Goal: Information Seeking & Learning: Find specific fact

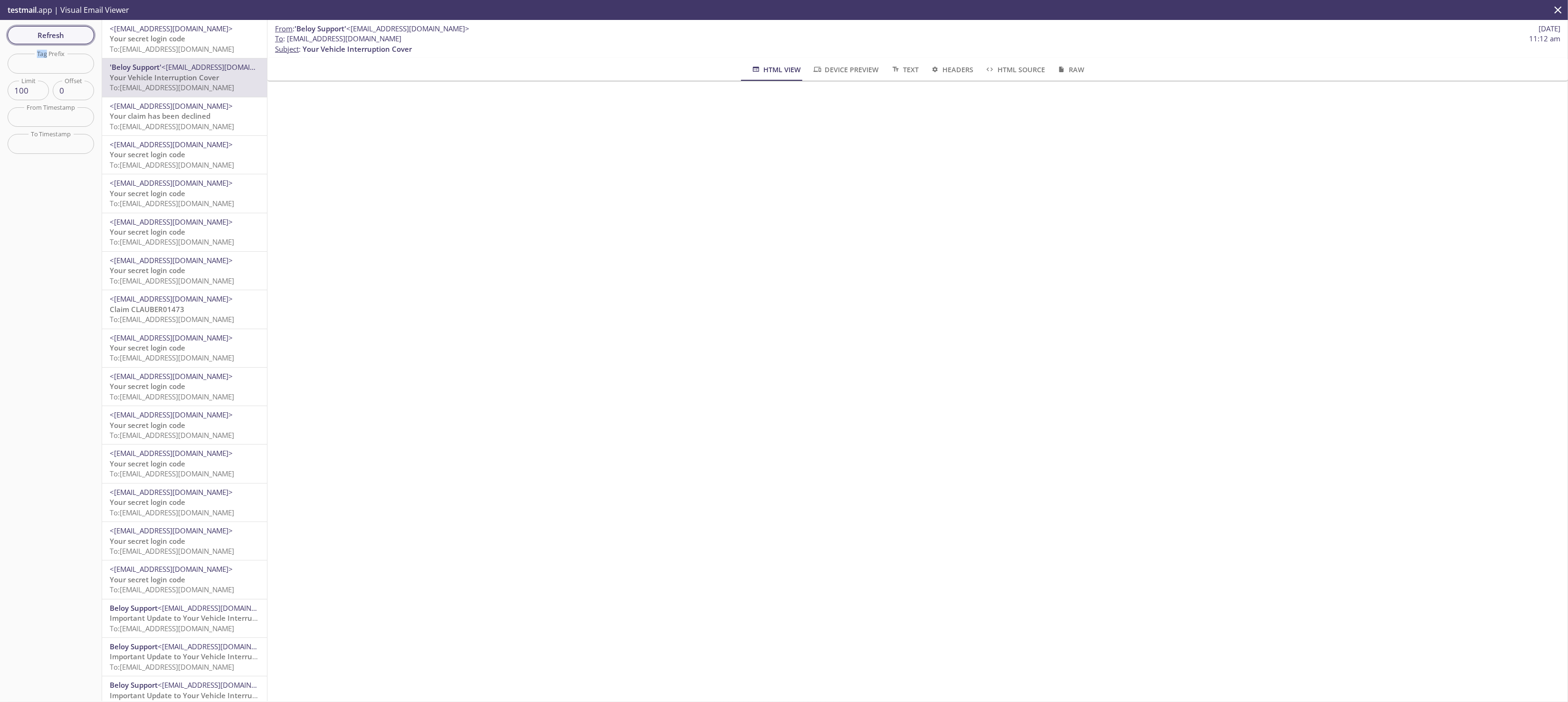
scroll to position [478, 0]
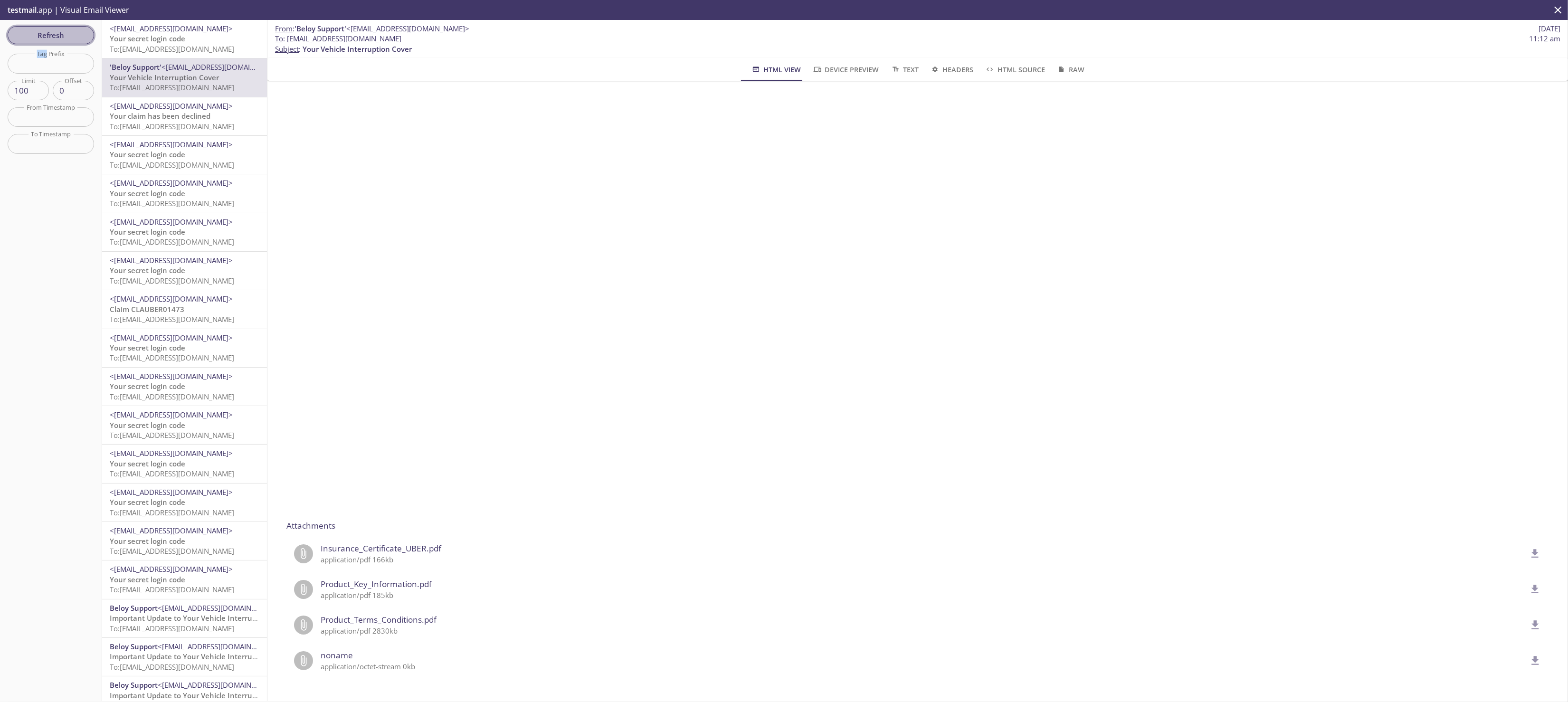
click at [75, 37] on span "Refresh" at bounding box center [50, 35] width 71 height 13
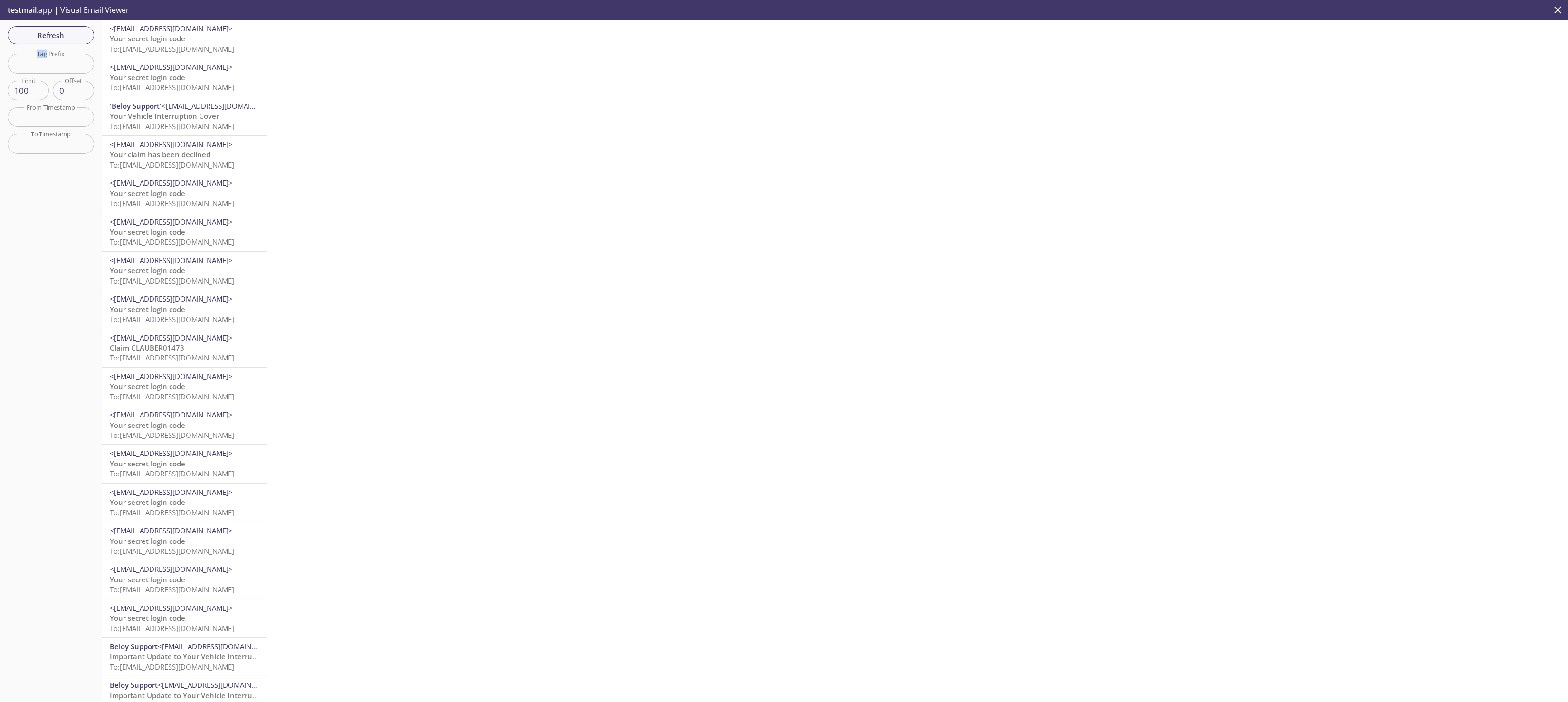
click at [188, 114] on span "Your Vehicle Interruption Cover" at bounding box center [164, 116] width 109 height 10
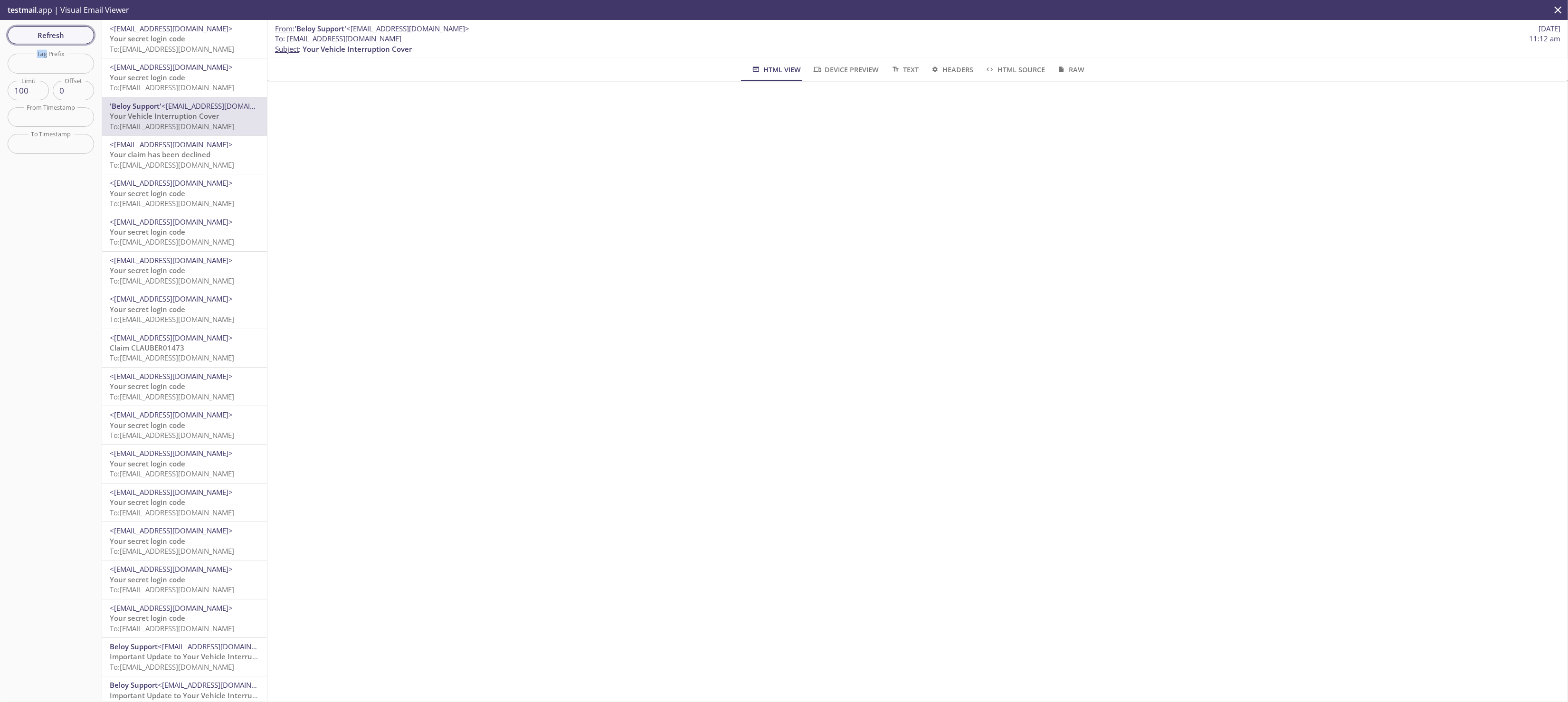
click at [45, 32] on span "Refresh" at bounding box center [50, 35] width 71 height 13
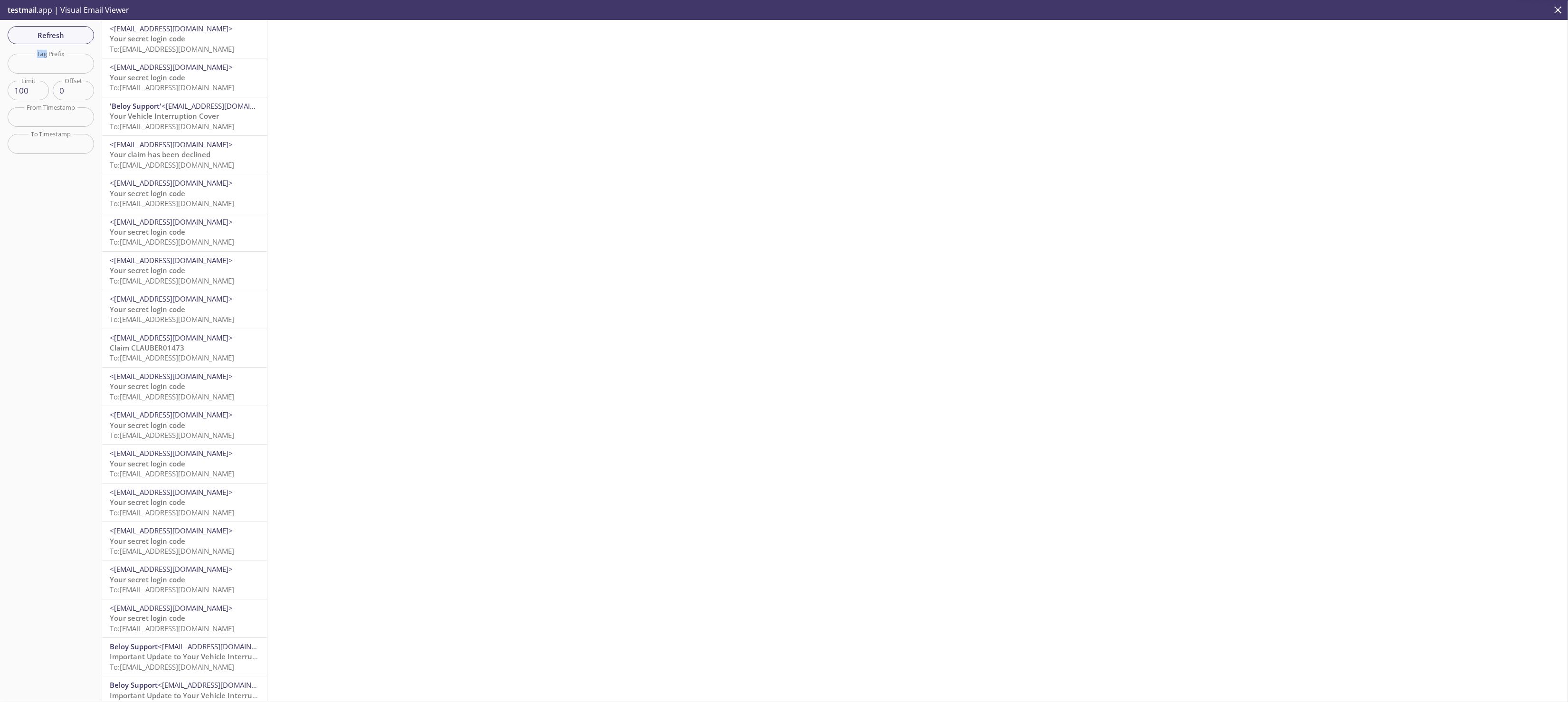
click at [188, 69] on span "<[EMAIL_ADDRESS][DOMAIN_NAME]>" at bounding box center [185, 66] width 149 height 10
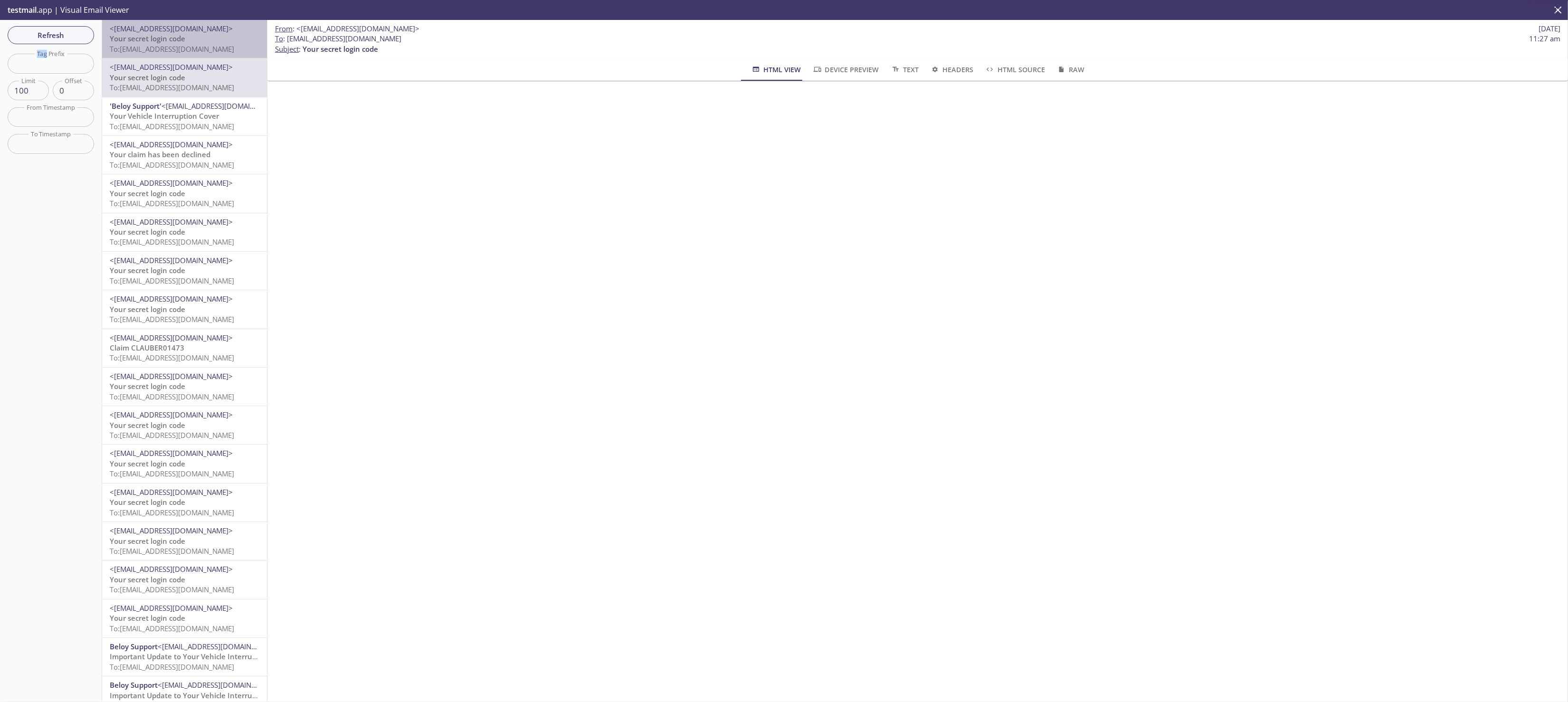
click at [205, 45] on span "To: [EMAIL_ADDRESS][DOMAIN_NAME]" at bounding box center [172, 49] width 125 height 10
click at [182, 122] on span "To: [EMAIL_ADDRESS][DOMAIN_NAME]" at bounding box center [172, 126] width 125 height 10
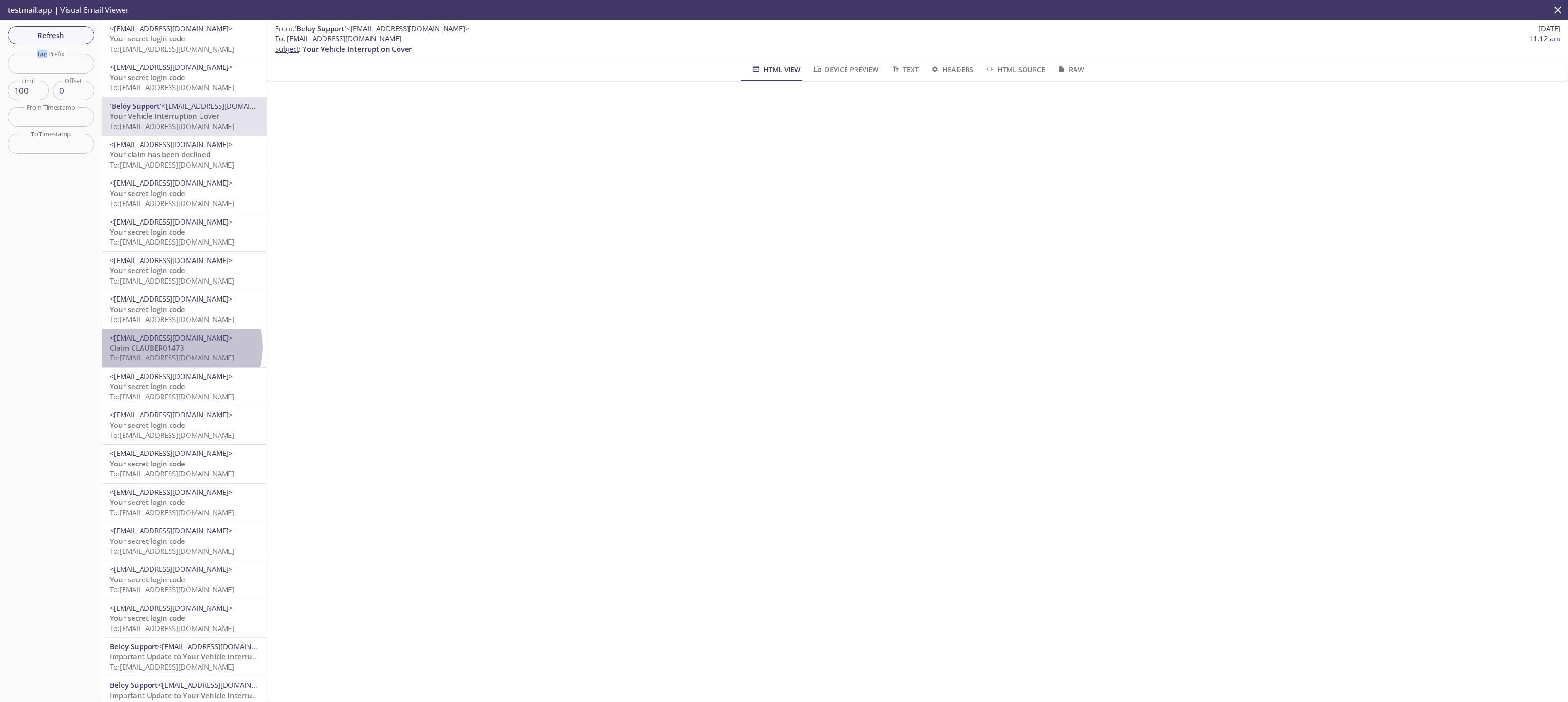
click at [181, 347] on span "Claim CLAUBER01473" at bounding box center [147, 347] width 75 height 10
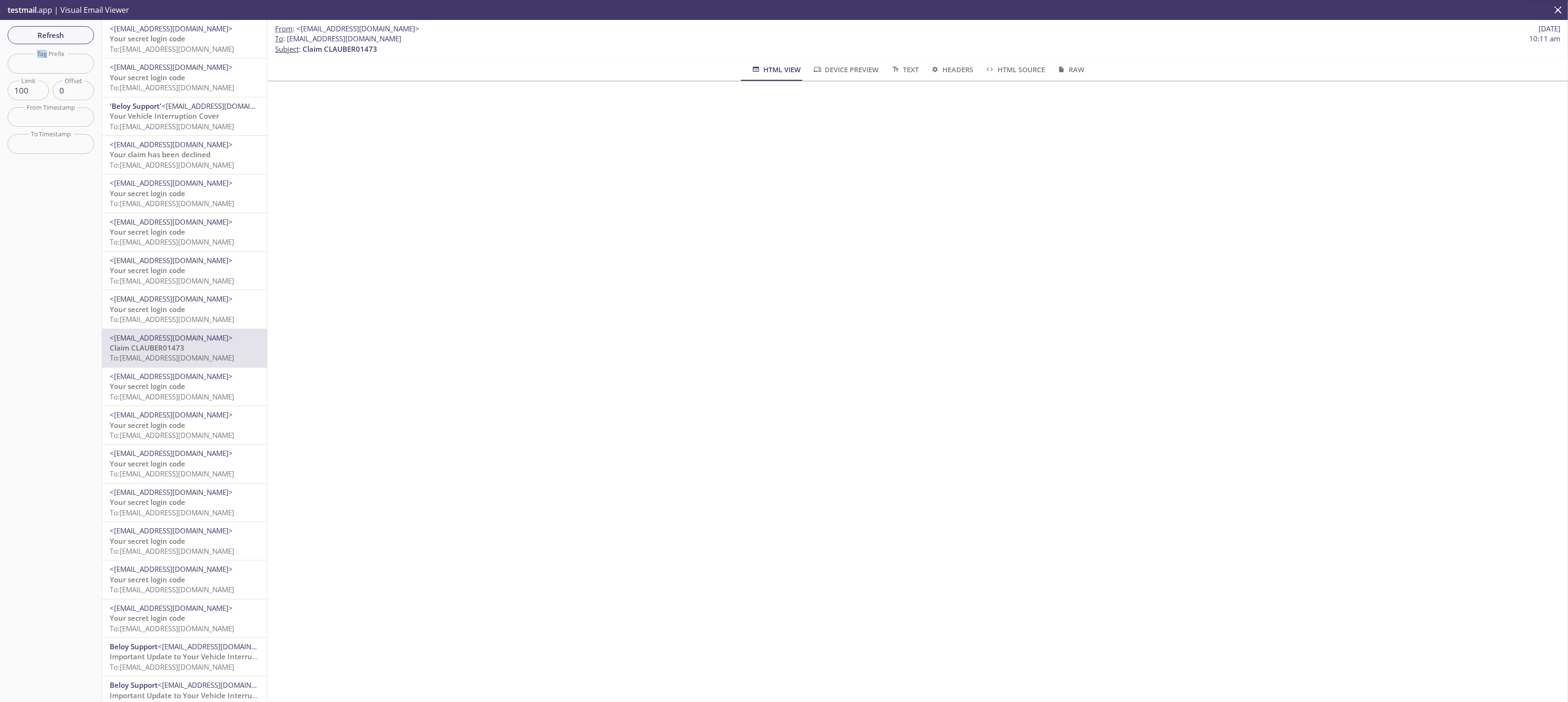
click at [157, 34] on span "Your secret login code" at bounding box center [147, 38] width 75 height 10
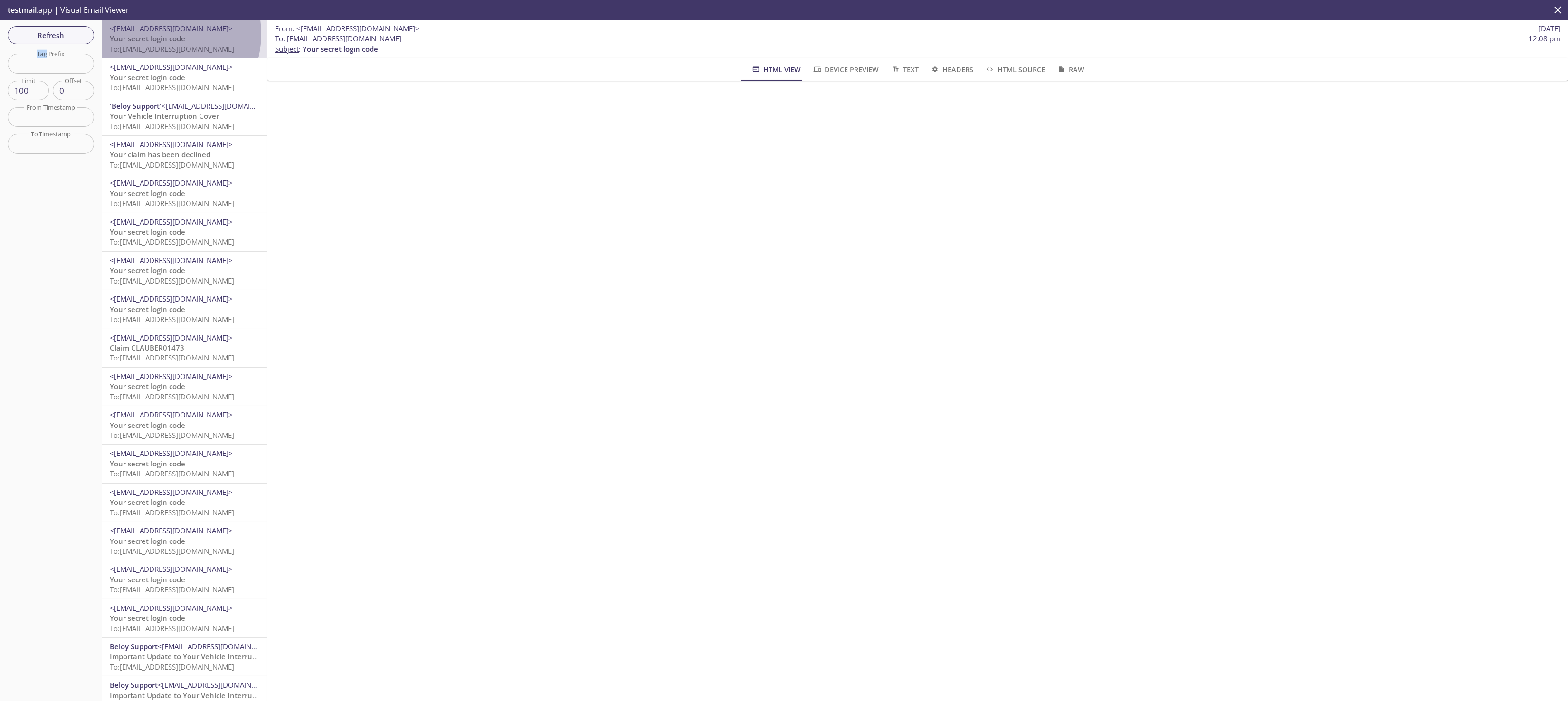
click at [157, 34] on span "Your secret login code" at bounding box center [147, 38] width 75 height 10
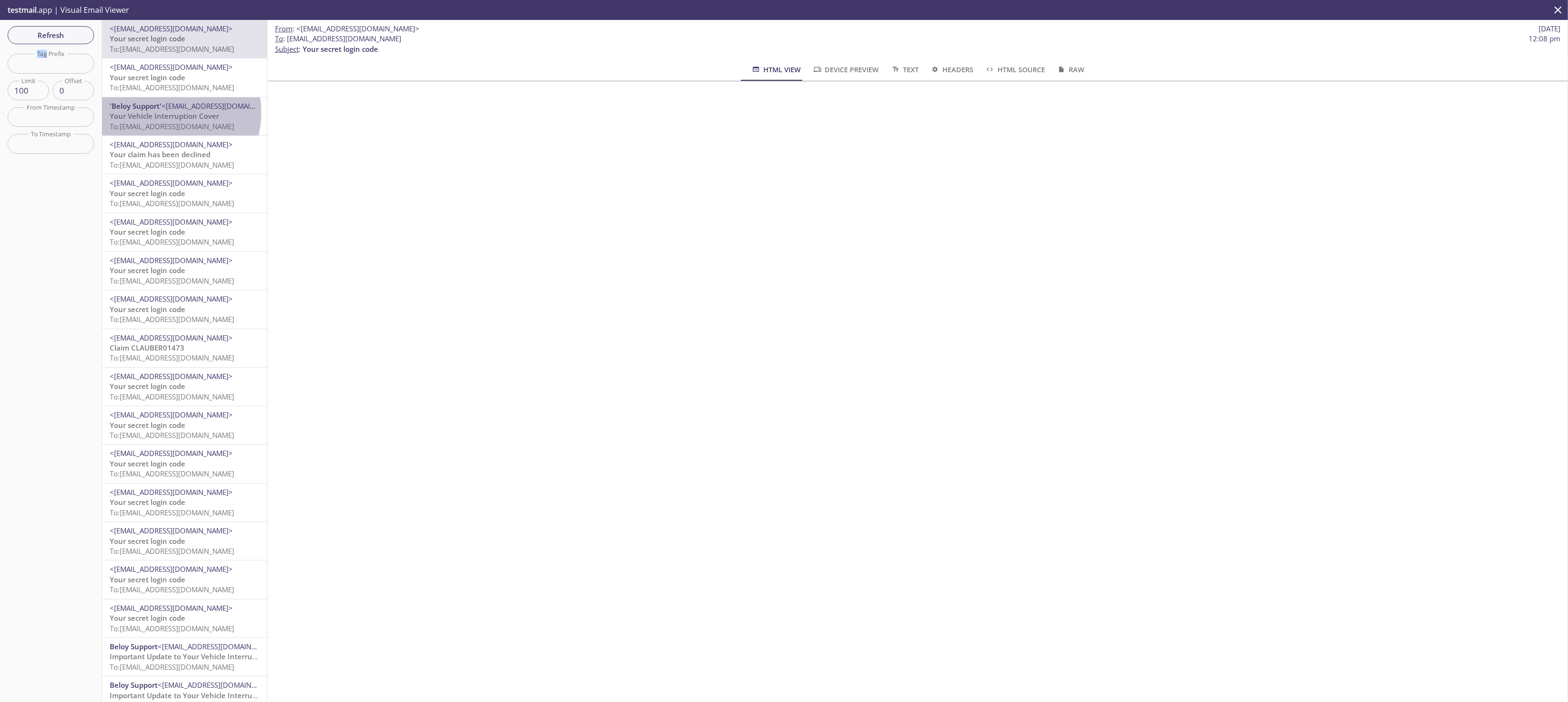
click at [159, 113] on span "Your Vehicle Interruption Cover" at bounding box center [164, 116] width 109 height 10
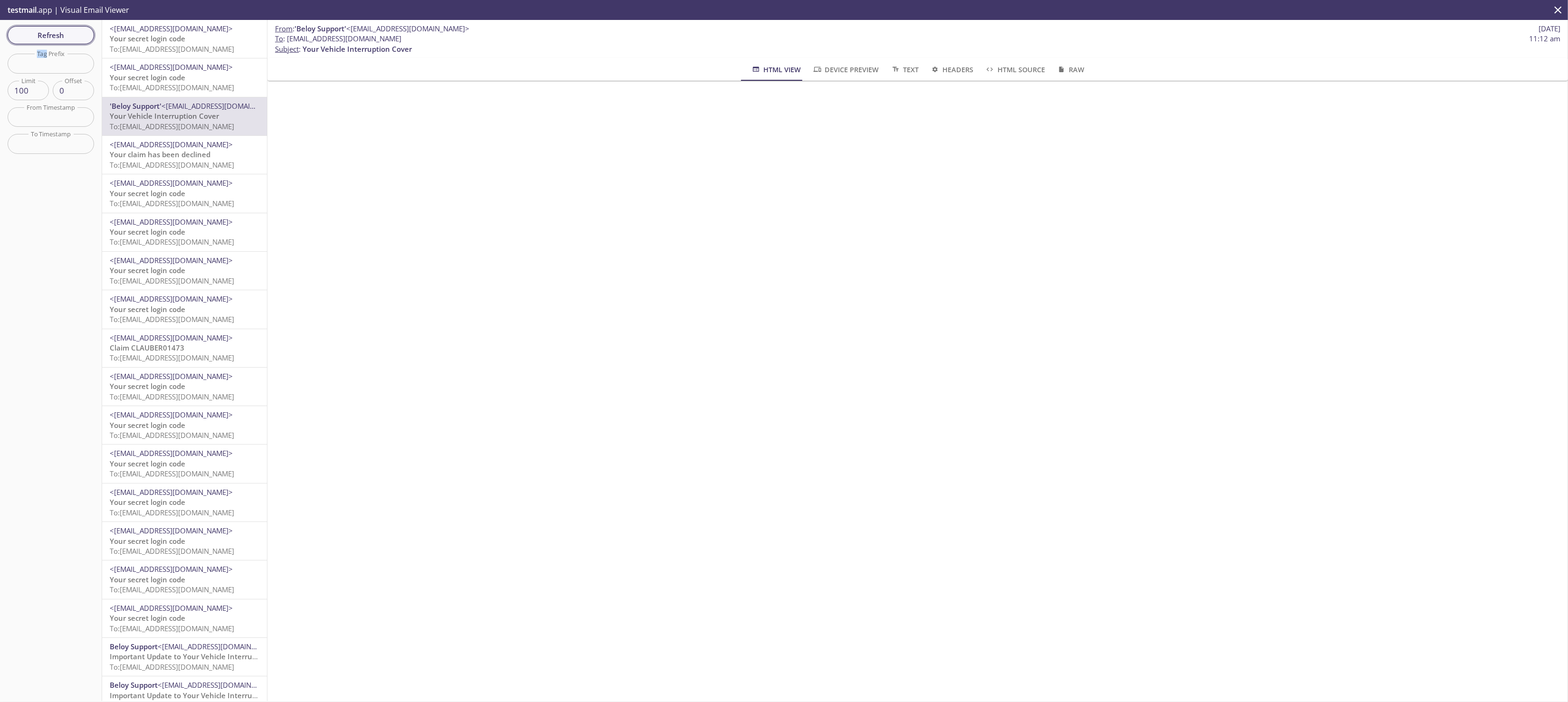
click at [62, 34] on span "Refresh" at bounding box center [50, 35] width 71 height 13
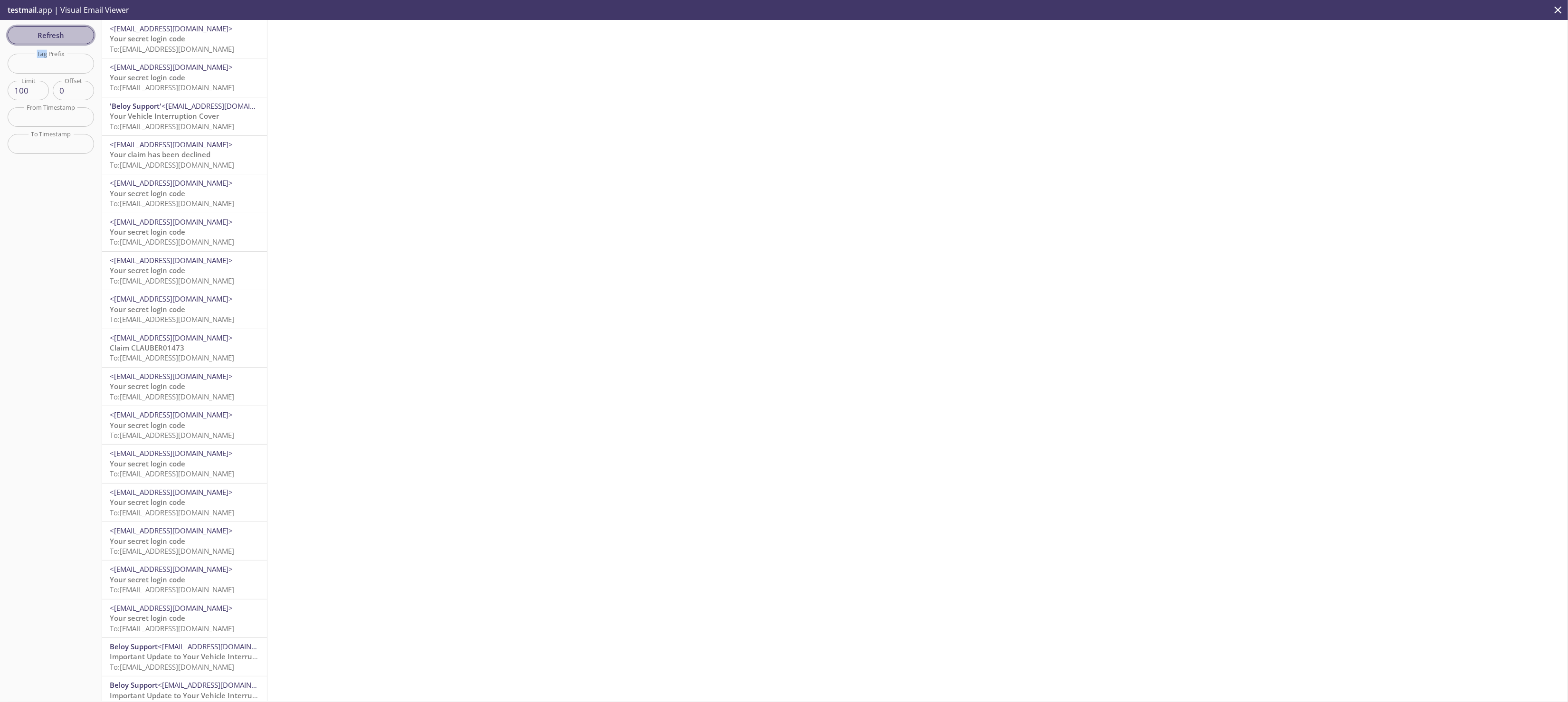
click at [62, 34] on span "Refresh" at bounding box center [50, 35] width 71 height 13
click at [166, 116] on span "Your Vehicle Interruption Cover" at bounding box center [164, 116] width 109 height 10
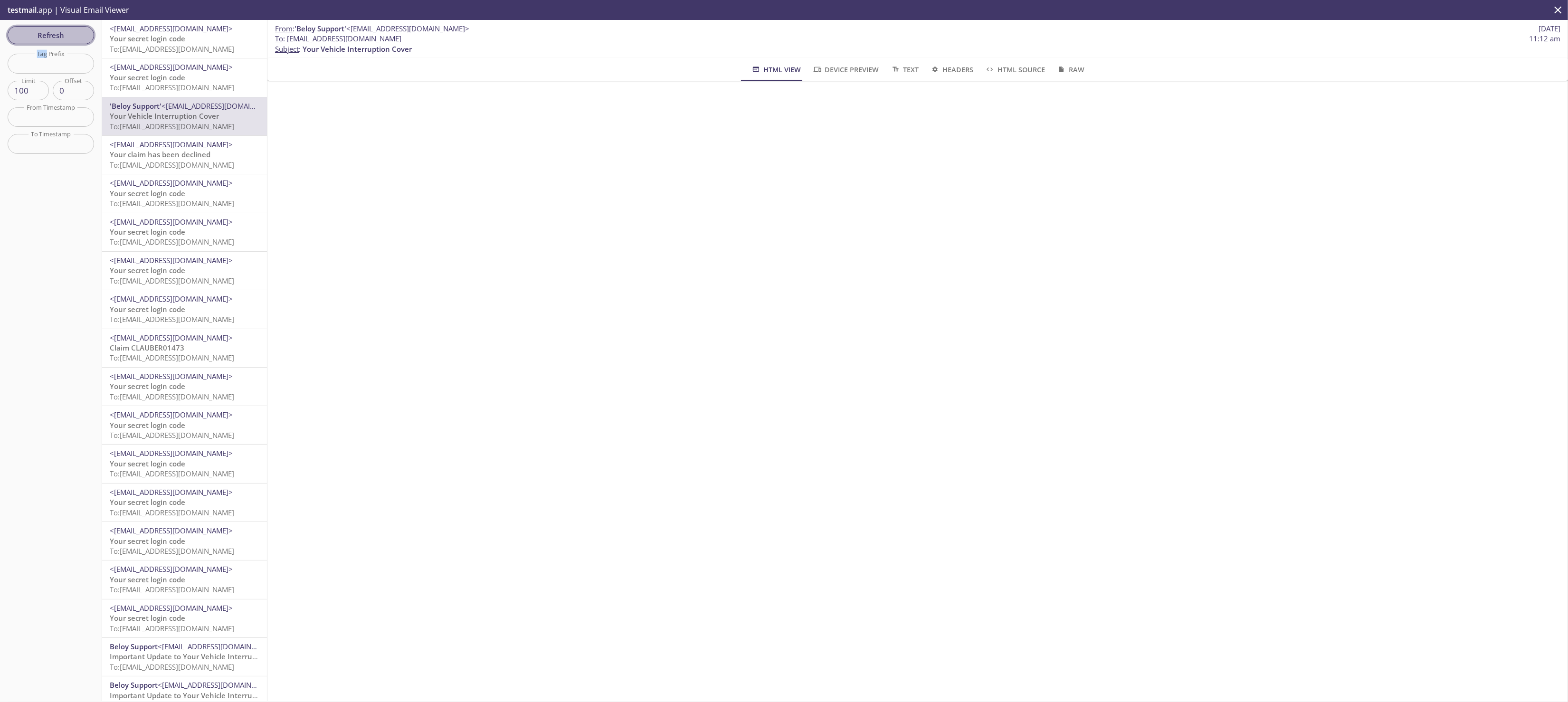
click at [32, 32] on span "Refresh" at bounding box center [50, 35] width 71 height 13
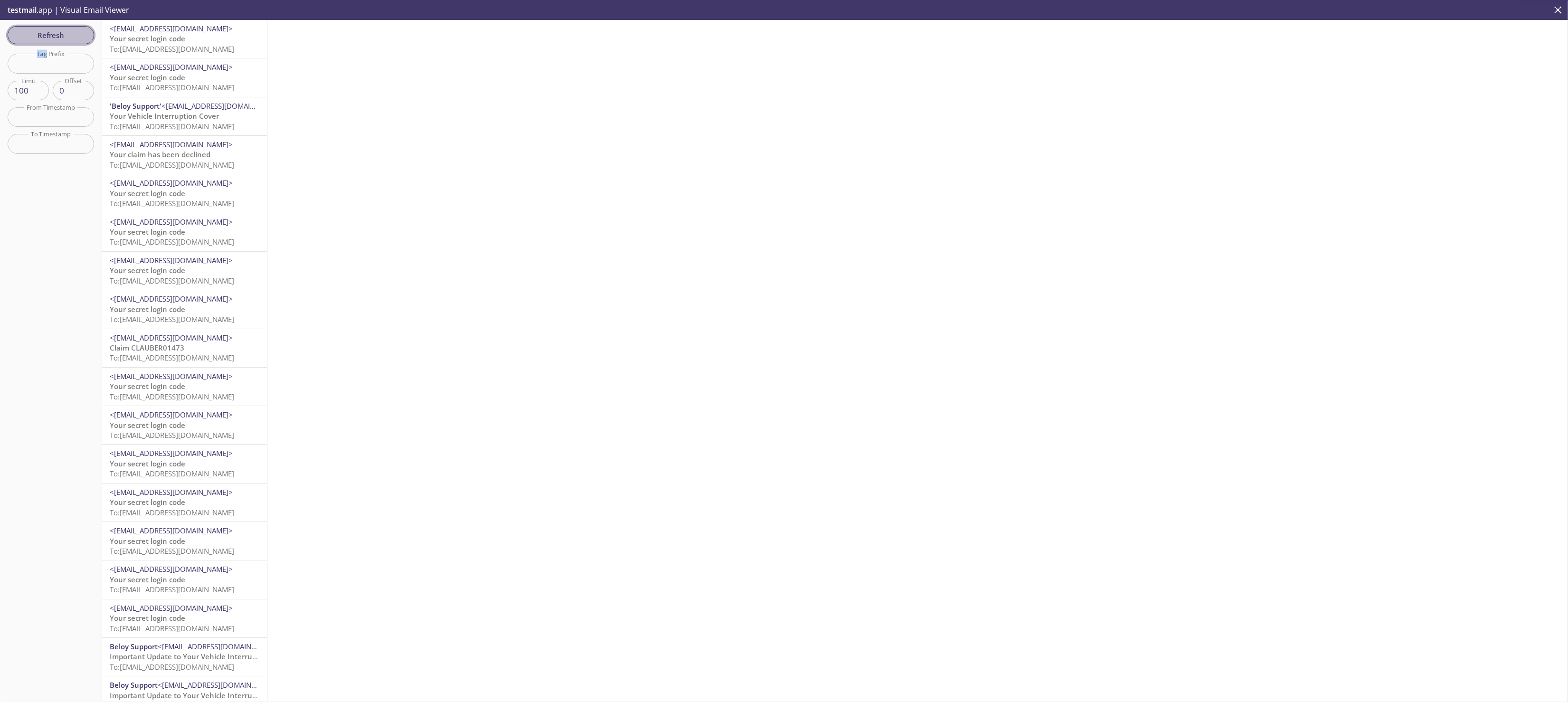
click at [32, 34] on span "Refresh" at bounding box center [50, 35] width 71 height 13
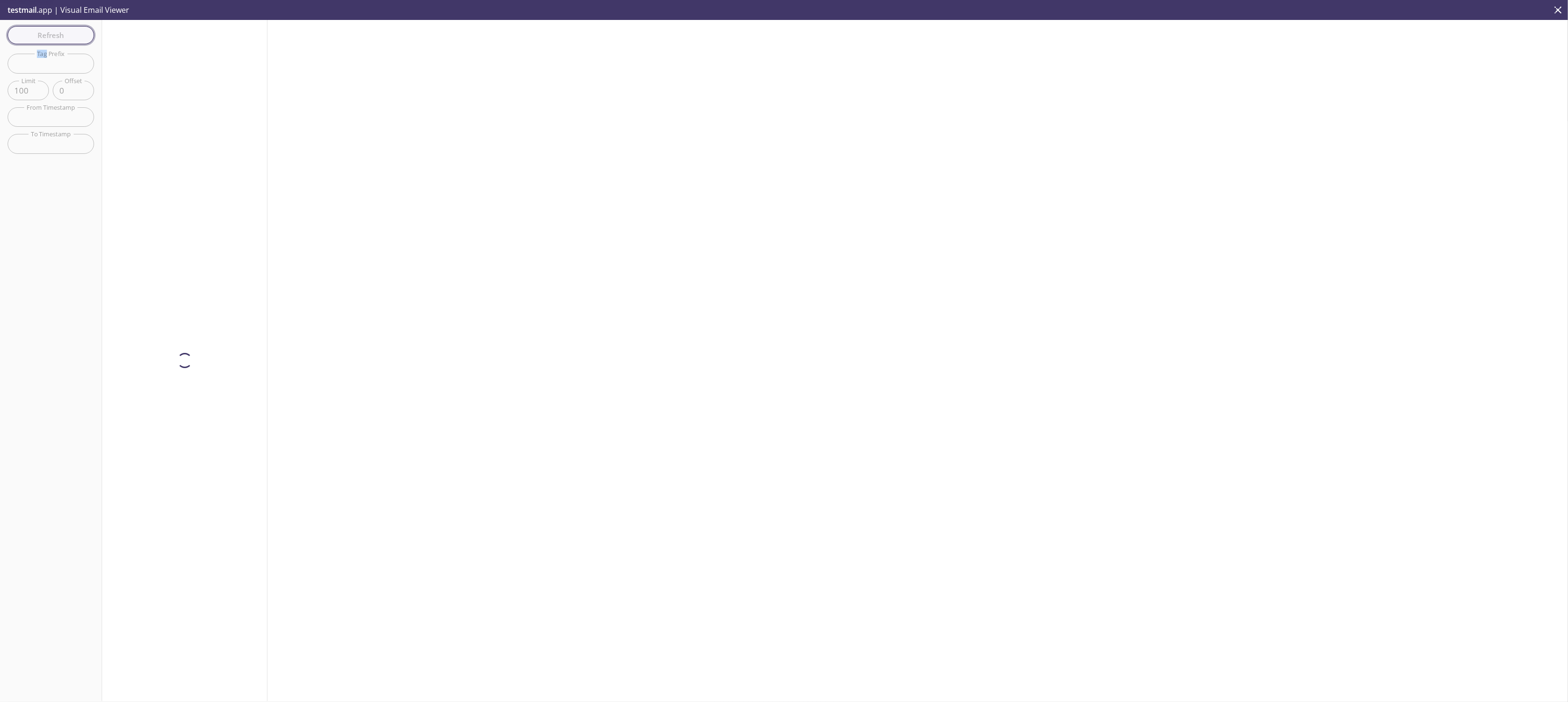
click at [32, 34] on div "Refresh Filters Tag Prefix Tag Prefix Limit 100 Limit Offset 0 Offset From Time…" at bounding box center [51, 361] width 102 height 681
click at [32, 34] on span "Refresh" at bounding box center [50, 35] width 71 height 13
click at [32, 34] on div "Refresh Filters Tag Prefix Tag Prefix Limit 100 Limit Offset 0 Offset From Time…" at bounding box center [51, 361] width 102 height 681
click at [32, 34] on span "Refresh" at bounding box center [50, 35] width 71 height 13
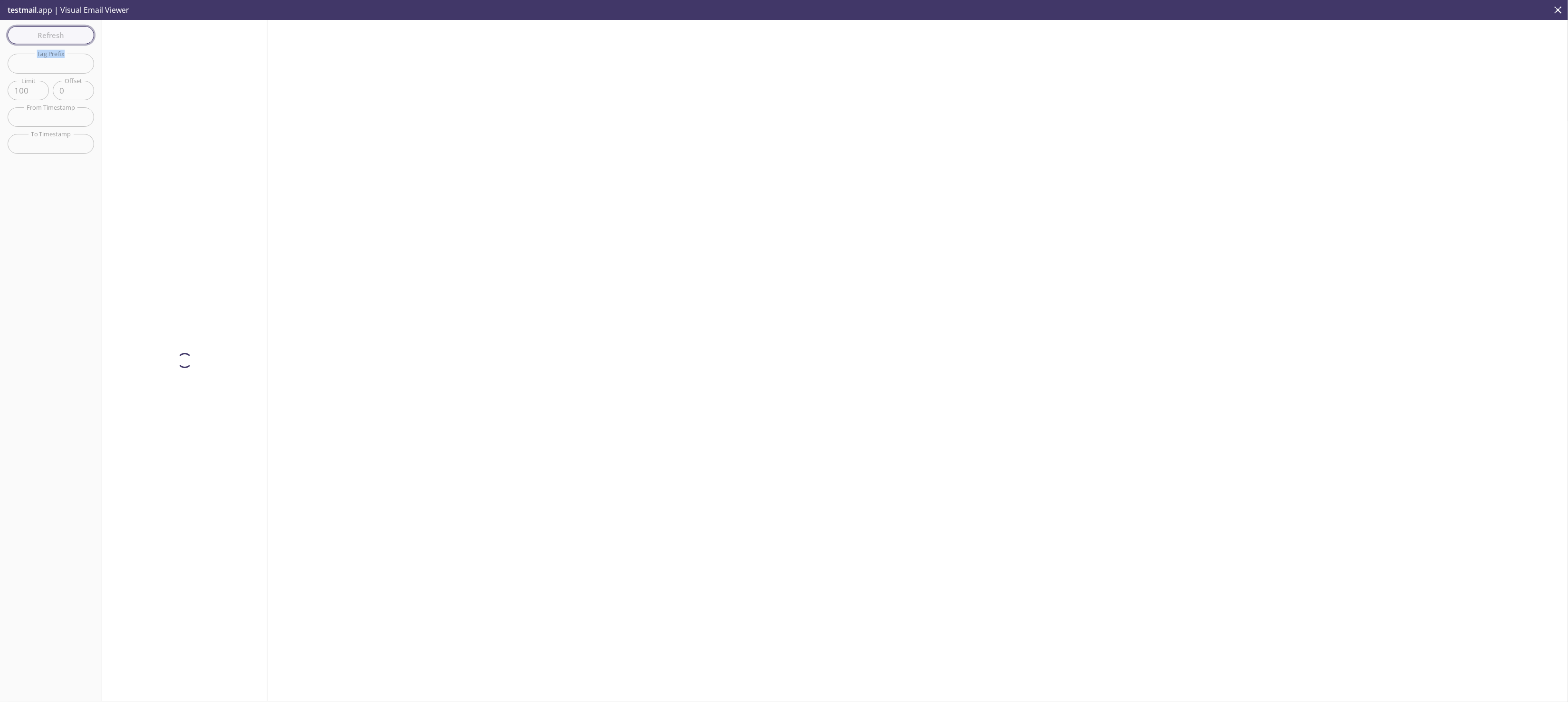
click at [32, 34] on div "Refresh Filters Tag Prefix Tag Prefix Limit 100 Limit Offset 0 Offset From Time…" at bounding box center [51, 361] width 102 height 681
click at [32, 34] on span "Refresh" at bounding box center [50, 35] width 71 height 13
click at [32, 34] on div "Refresh Filters Tag Prefix Tag Prefix Limit 100 Limit Offset 0 Offset From Time…" at bounding box center [51, 361] width 102 height 681
click at [32, 34] on span "Refresh" at bounding box center [50, 35] width 71 height 13
click at [32, 34] on div "Refresh Filters Tag Prefix Tag Prefix Limit 100 Limit Offset 0 Offset From Time…" at bounding box center [51, 361] width 102 height 681
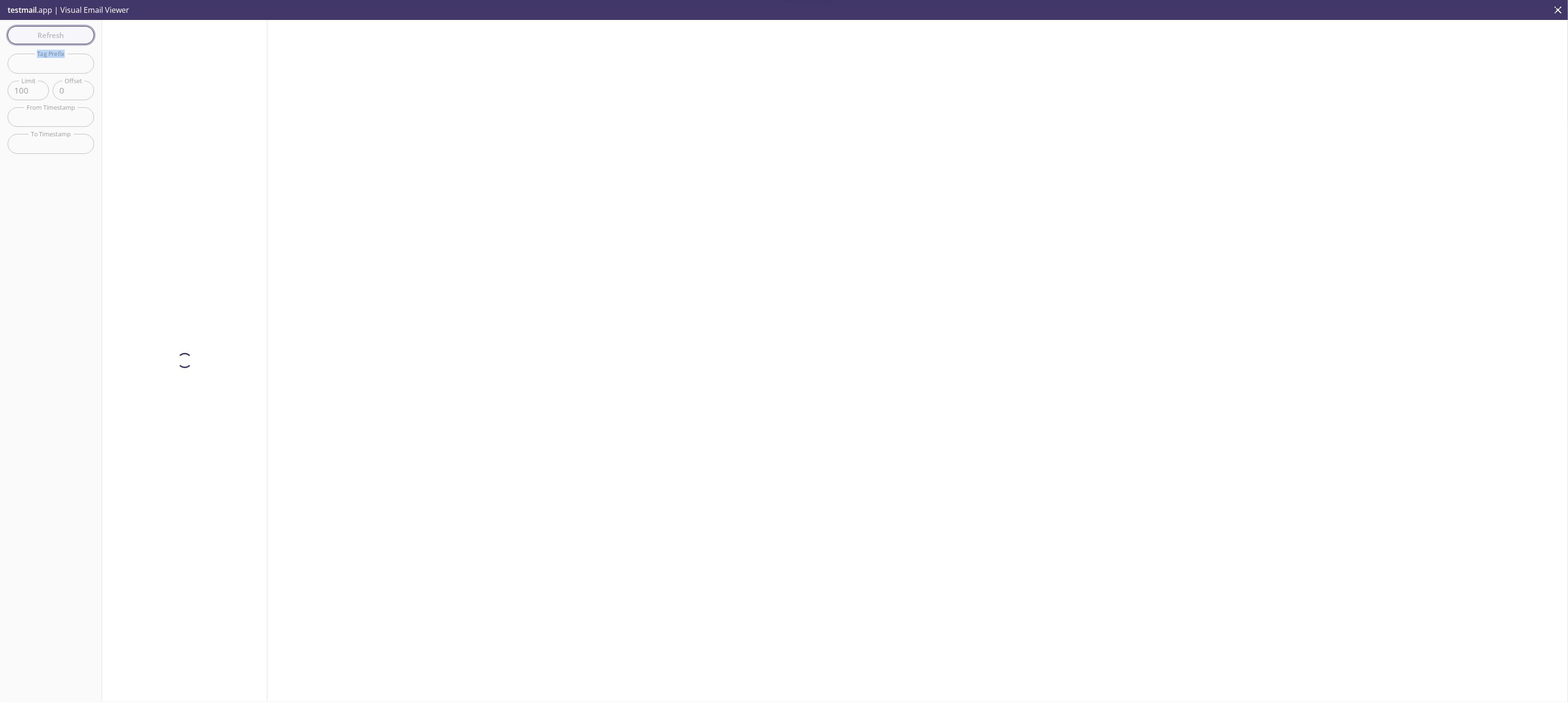
click at [32, 34] on div "Refresh Filters Tag Prefix Tag Prefix Limit 100 Limit Offset 0 Offset From Time…" at bounding box center [51, 361] width 102 height 681
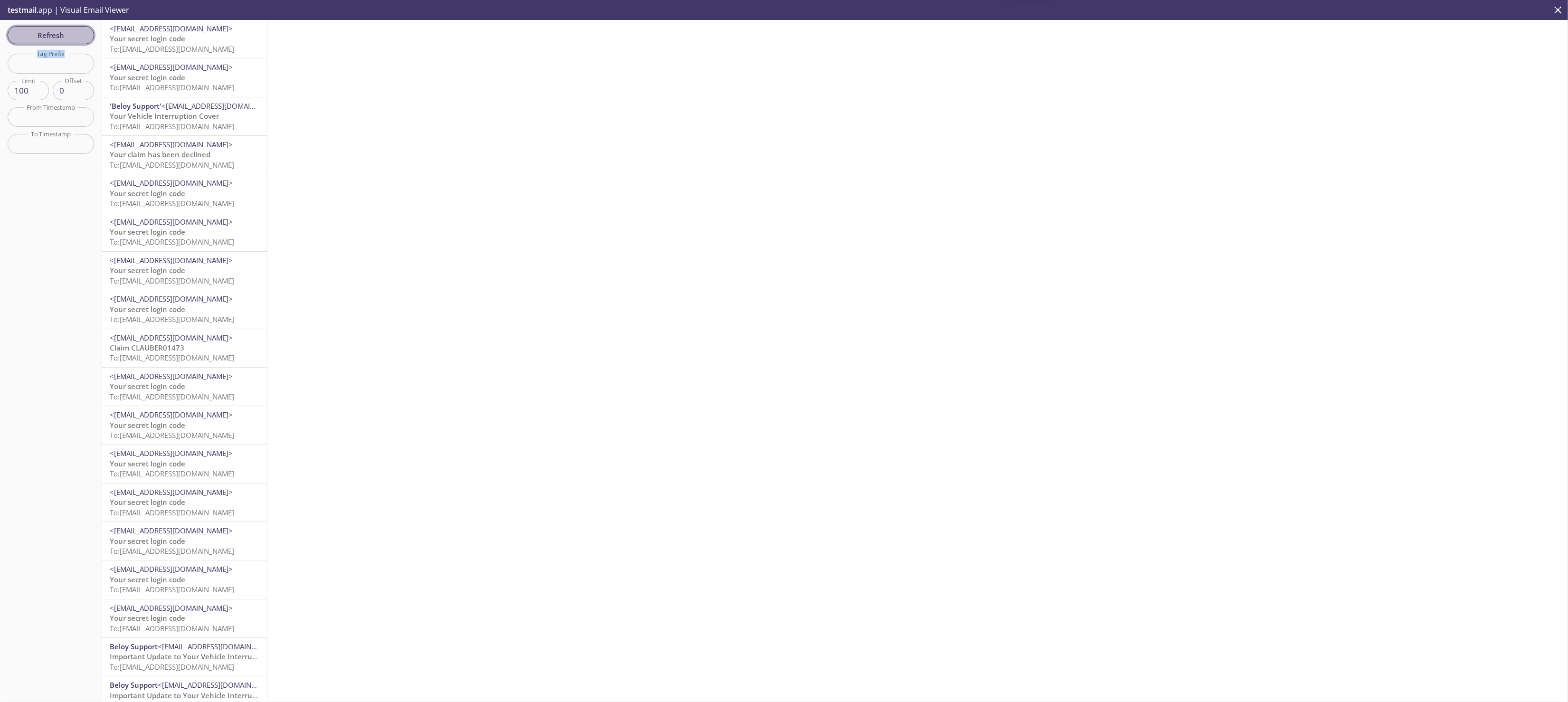
click at [32, 34] on span "Refresh" at bounding box center [50, 35] width 71 height 13
click at [32, 34] on div "Refresh Filters Tag Prefix Tag Prefix Limit 100 Limit Offset 0 Offset From Time…" at bounding box center [51, 361] width 102 height 681
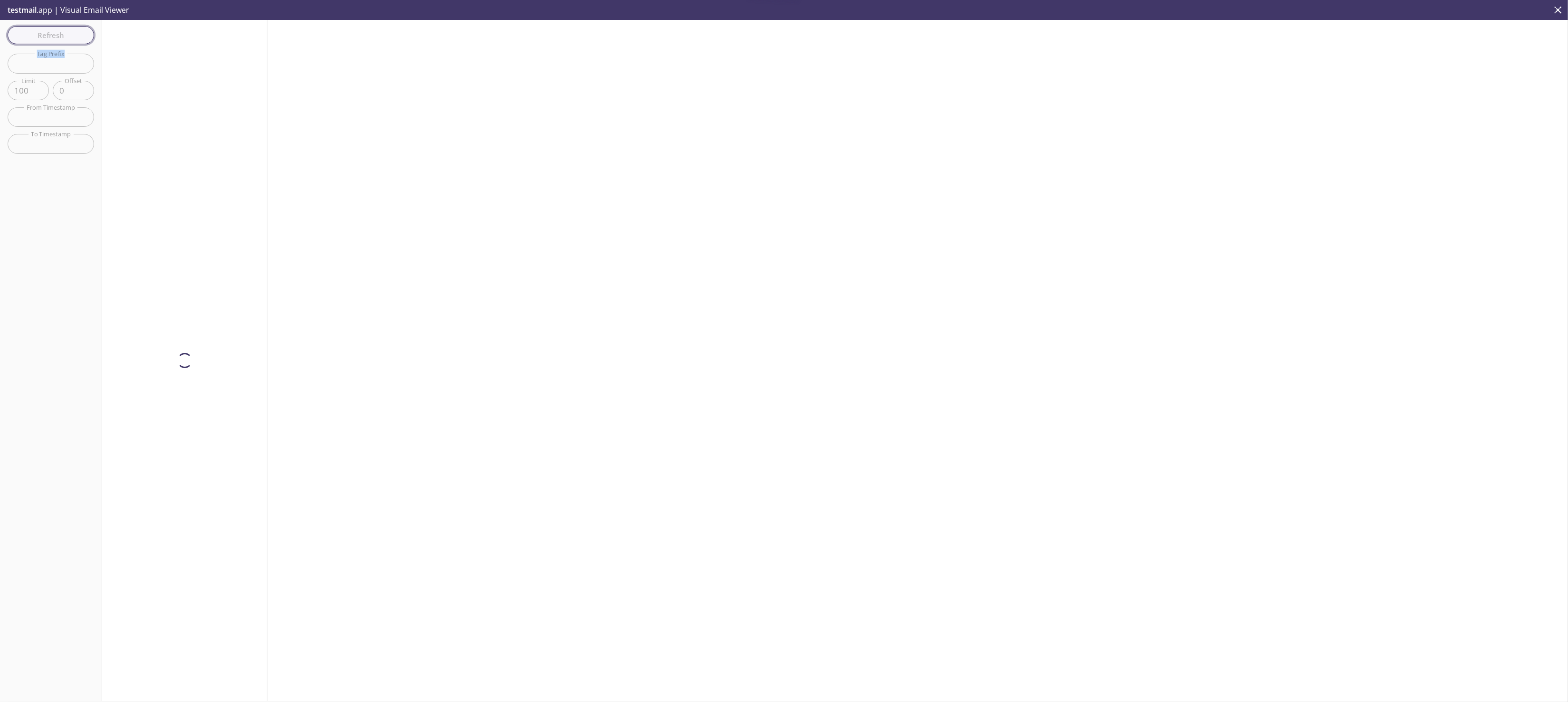
click at [32, 34] on div "Refresh Filters Tag Prefix Tag Prefix Limit 100 Limit Offset 0 Offset From Time…" at bounding box center [51, 361] width 102 height 681
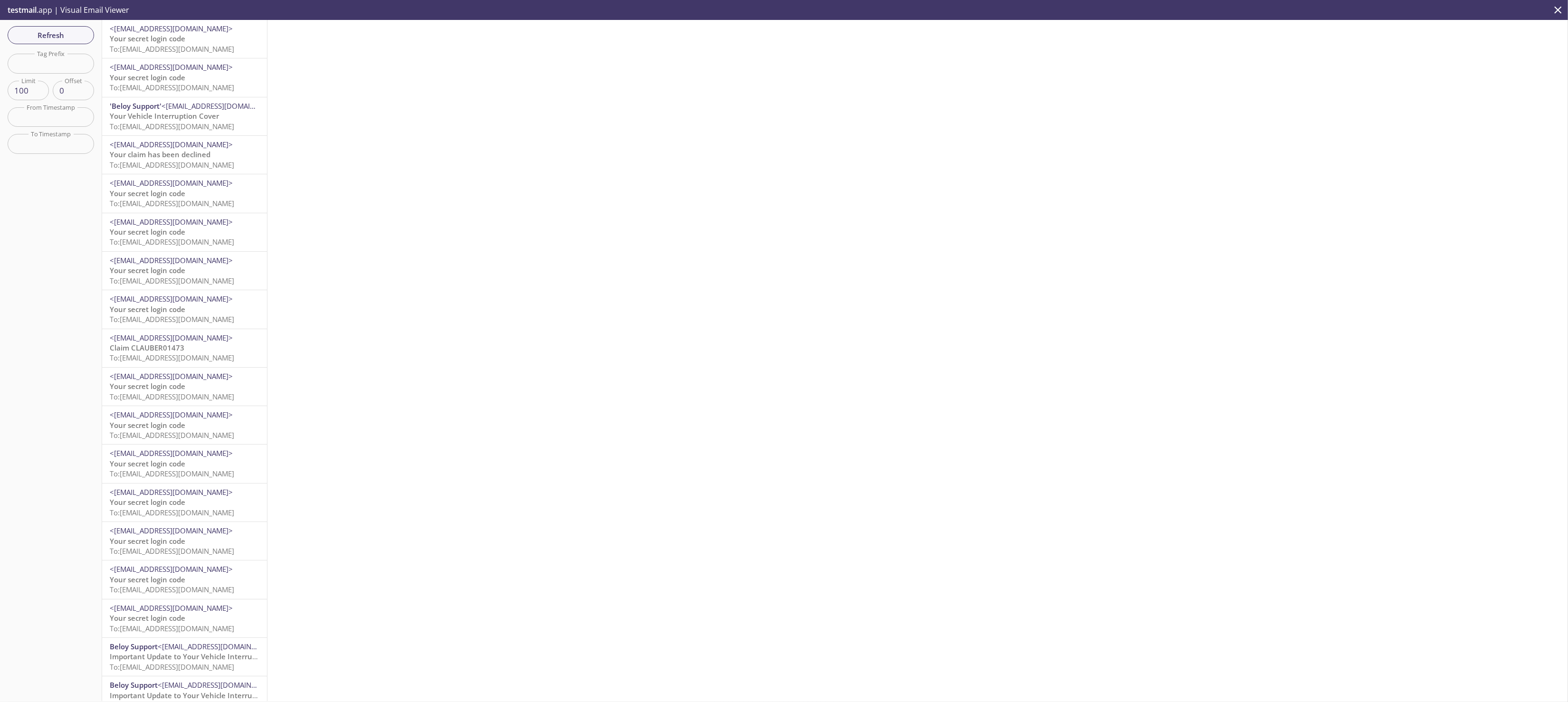
click at [385, 137] on div at bounding box center [917, 361] width 1301 height 681
click at [45, 40] on span "Refresh" at bounding box center [50, 35] width 71 height 13
click at [49, 38] on span "Refresh" at bounding box center [50, 35] width 71 height 13
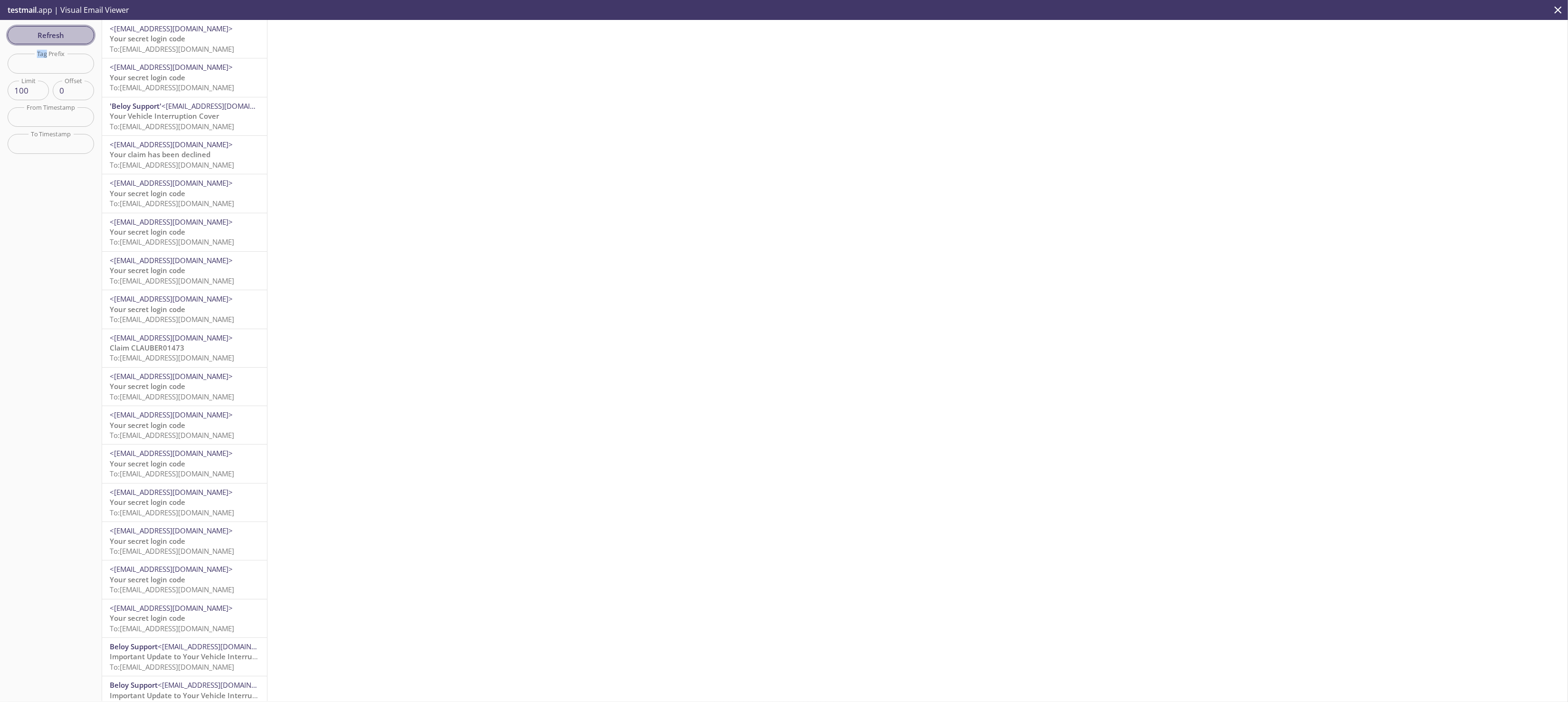
click at [49, 38] on div "Refresh Filters Tag Prefix Tag Prefix Limit 100 Limit Offset 0 Offset From Time…" at bounding box center [51, 361] width 102 height 681
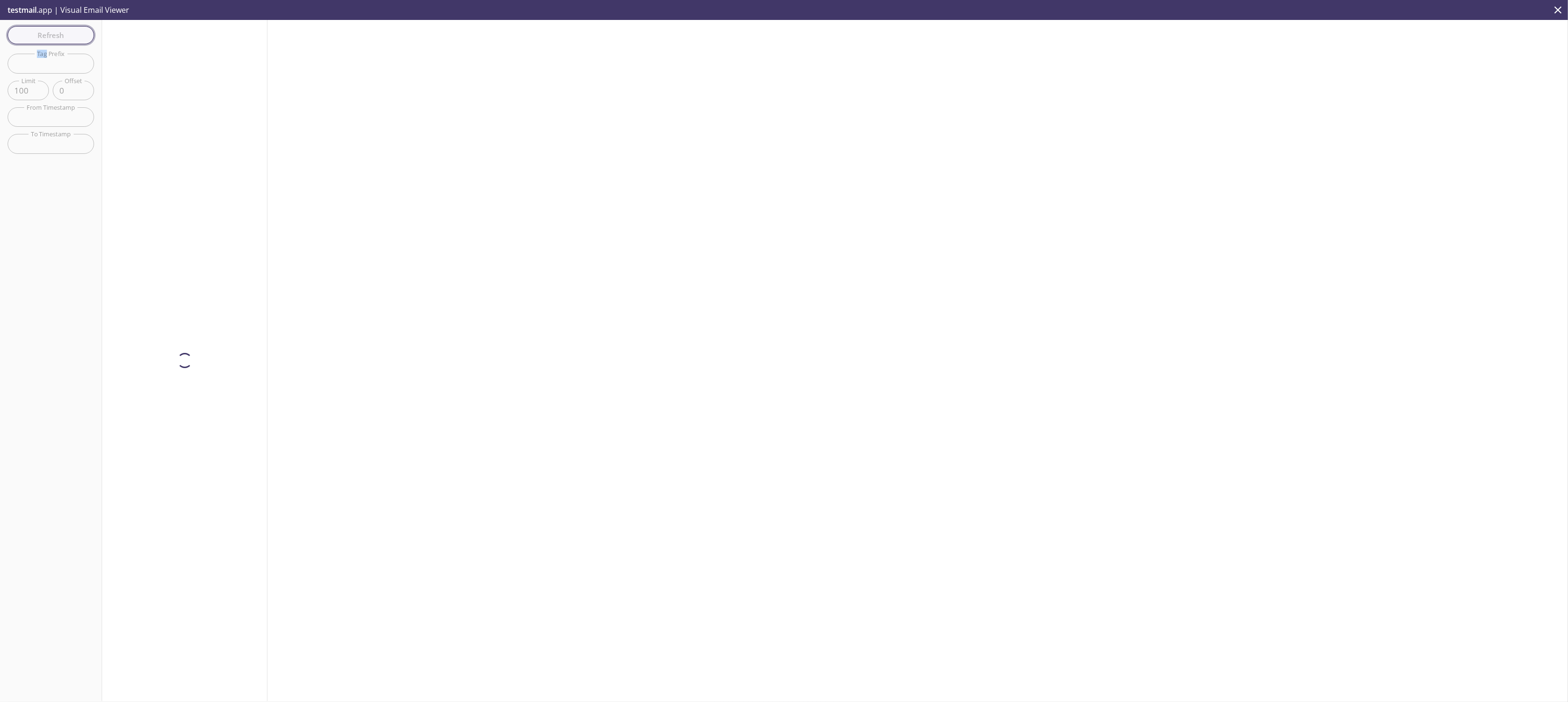
click at [49, 38] on span "Refresh" at bounding box center [50, 35] width 71 height 13
click at [49, 38] on div "Refresh Filters Tag Prefix Tag Prefix Limit 100 Limit Offset 0 Offset From Time…" at bounding box center [51, 361] width 102 height 681
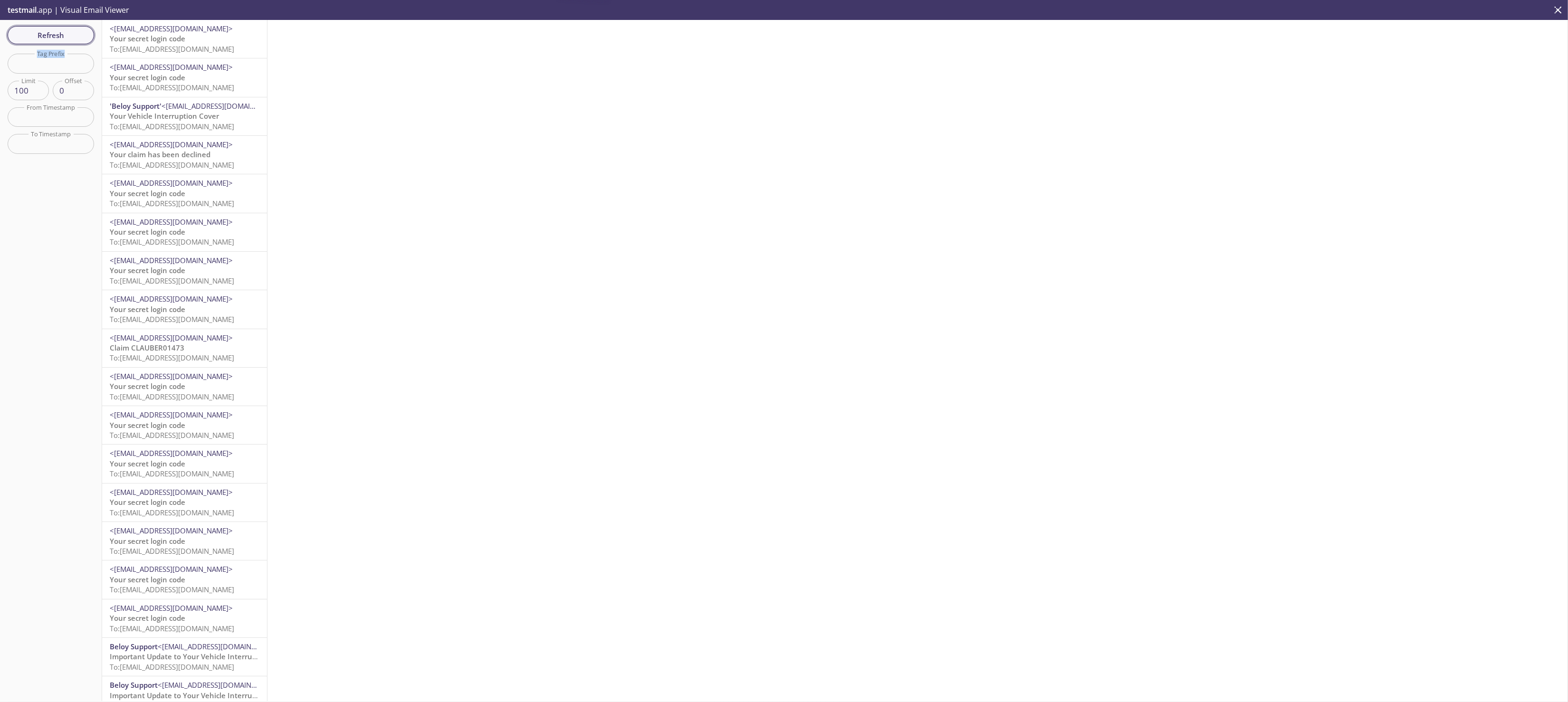
click at [49, 38] on div "Refresh Filters Tag Prefix Tag Prefix Limit 100 Limit Offset 0 Offset From Time…" at bounding box center [51, 361] width 102 height 681
click at [49, 38] on span "Refresh" at bounding box center [50, 35] width 71 height 13
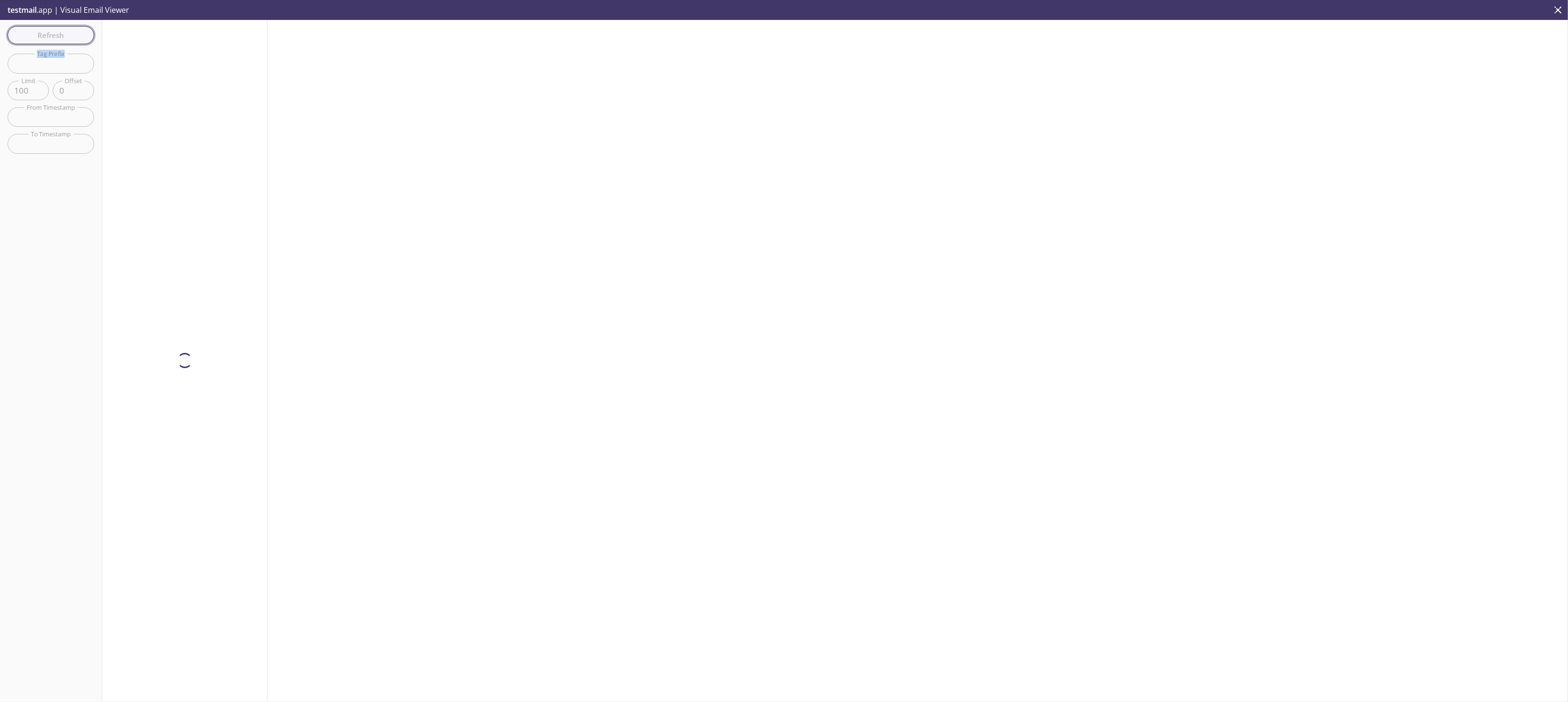
click at [49, 38] on div "Refresh Filters Tag Prefix Tag Prefix Limit 100 Limit Offset 0 Offset From Time…" at bounding box center [51, 361] width 102 height 681
click at [49, 38] on span "Refresh" at bounding box center [50, 35] width 71 height 13
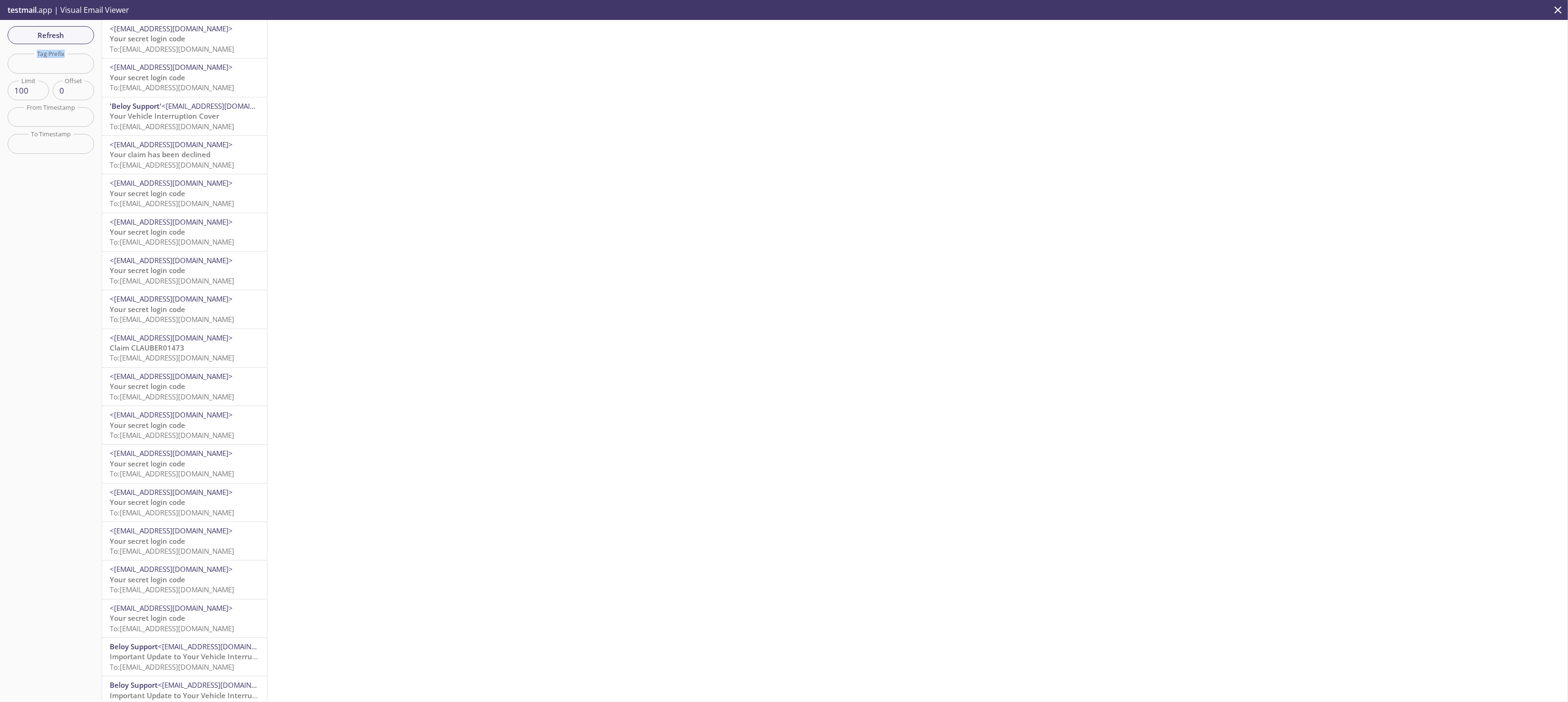
click at [58, 37] on span "Refresh" at bounding box center [50, 35] width 71 height 13
click at [58, 37] on div "Refresh Filters Tag Prefix Tag Prefix Limit 100 Limit Offset 0 Offset From Time…" at bounding box center [51, 361] width 102 height 681
click at [58, 37] on span "Refresh" at bounding box center [50, 35] width 71 height 13
click at [93, 49] on div "Refresh Filters Tag Prefix Tag Prefix Limit 100 Limit Offset 0 Offset From Time…" at bounding box center [51, 361] width 102 height 681
click at [54, 31] on span "Refresh" at bounding box center [50, 35] width 71 height 13
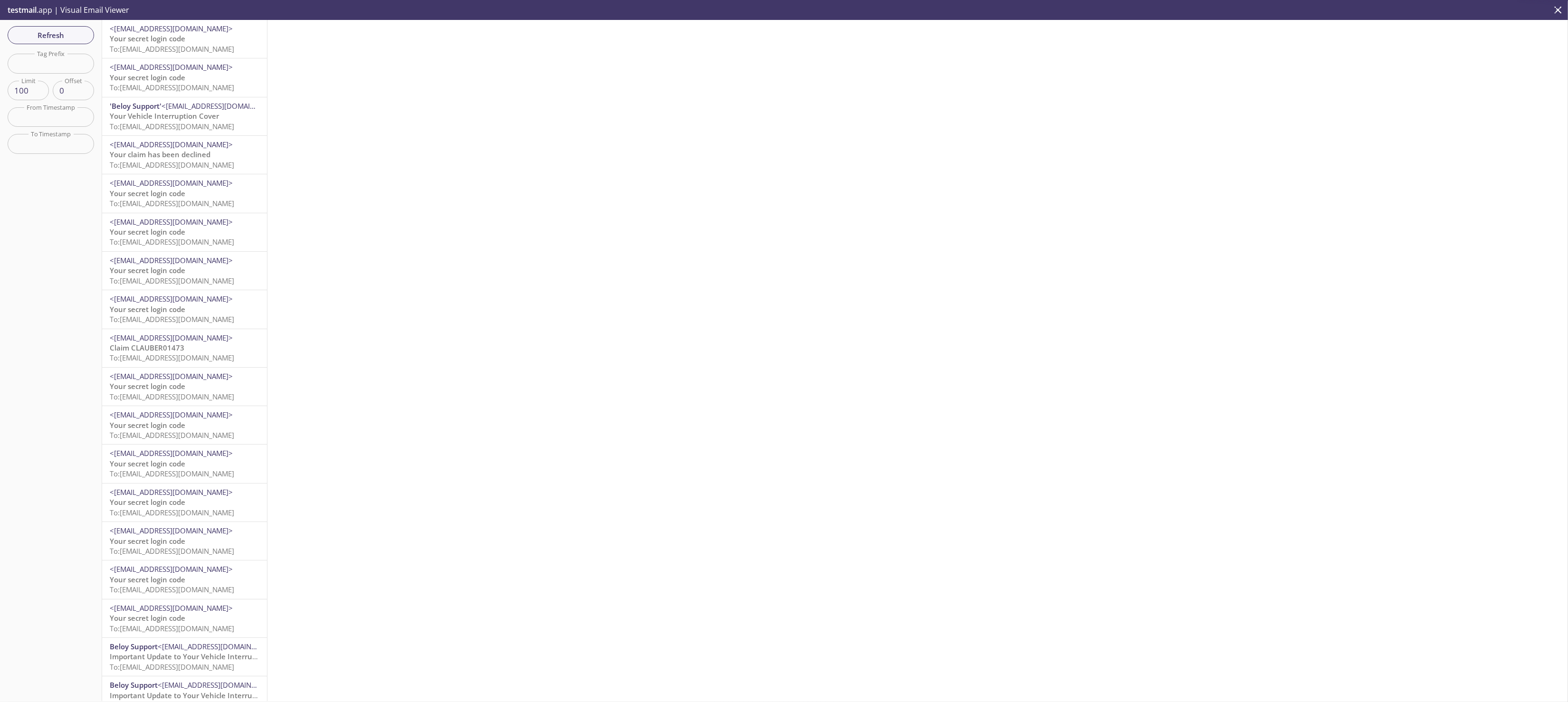
click at [55, 34] on span "Refresh" at bounding box center [50, 35] width 71 height 13
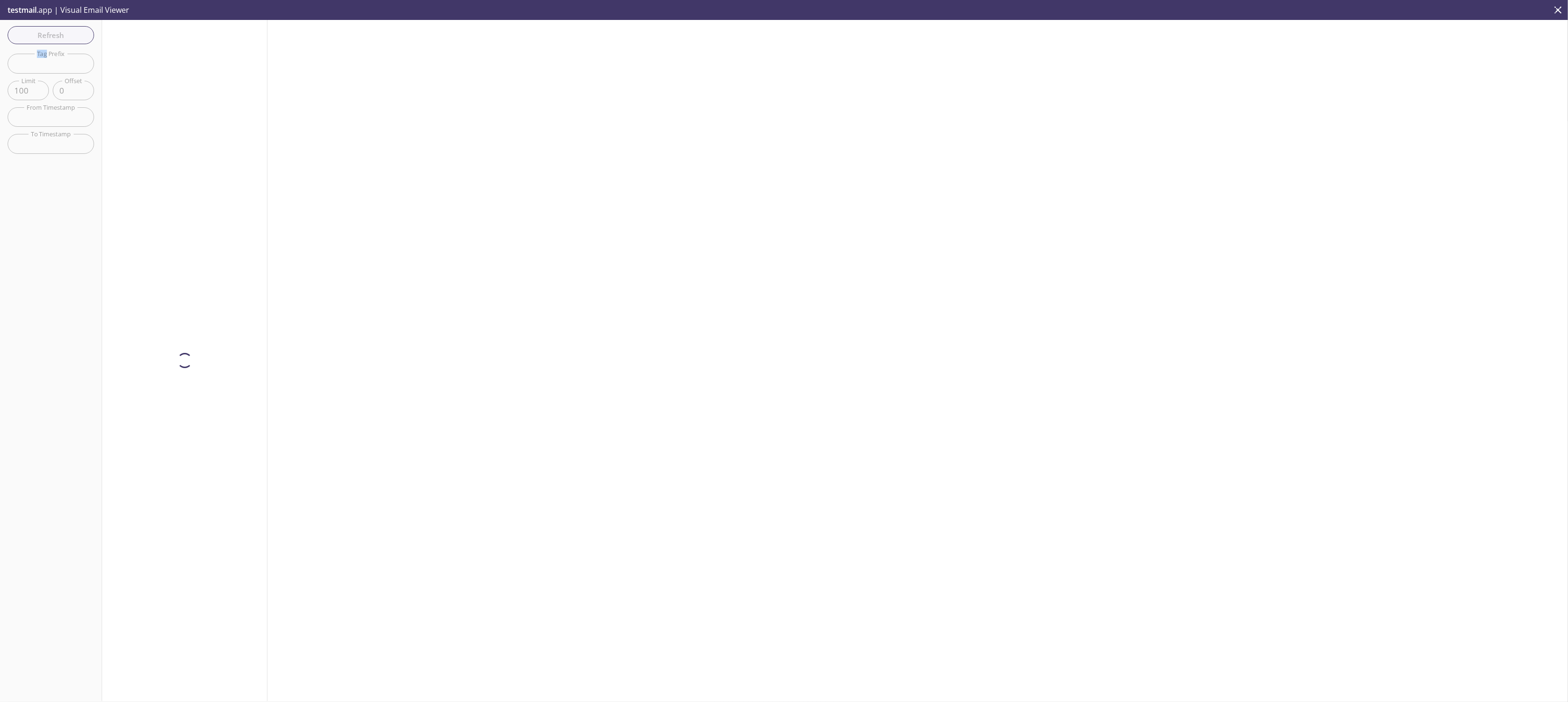
click at [55, 34] on div "Refresh Filters Tag Prefix Tag Prefix Limit 100 Limit Offset 0 Offset From Time…" at bounding box center [51, 361] width 102 height 681
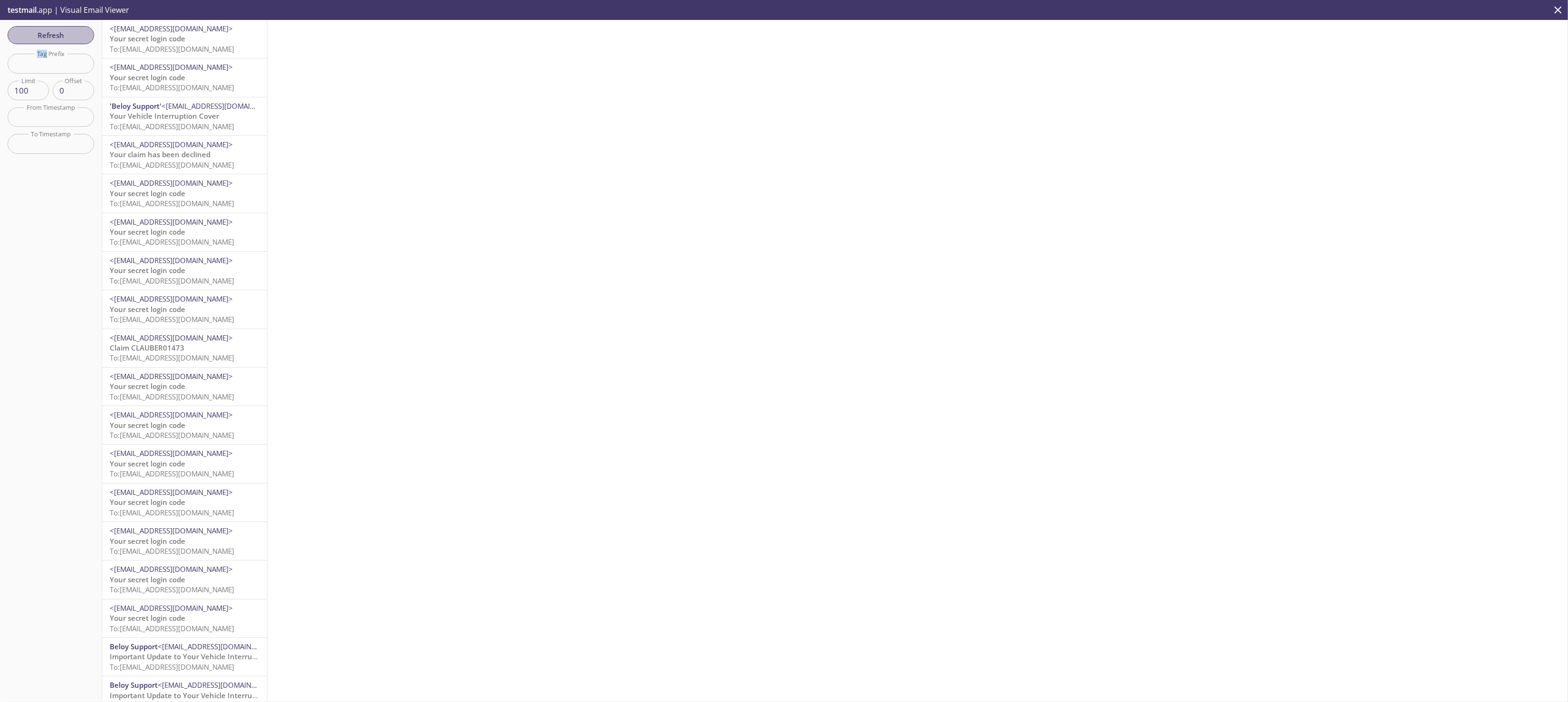
click at [55, 34] on span "Refresh" at bounding box center [50, 35] width 71 height 13
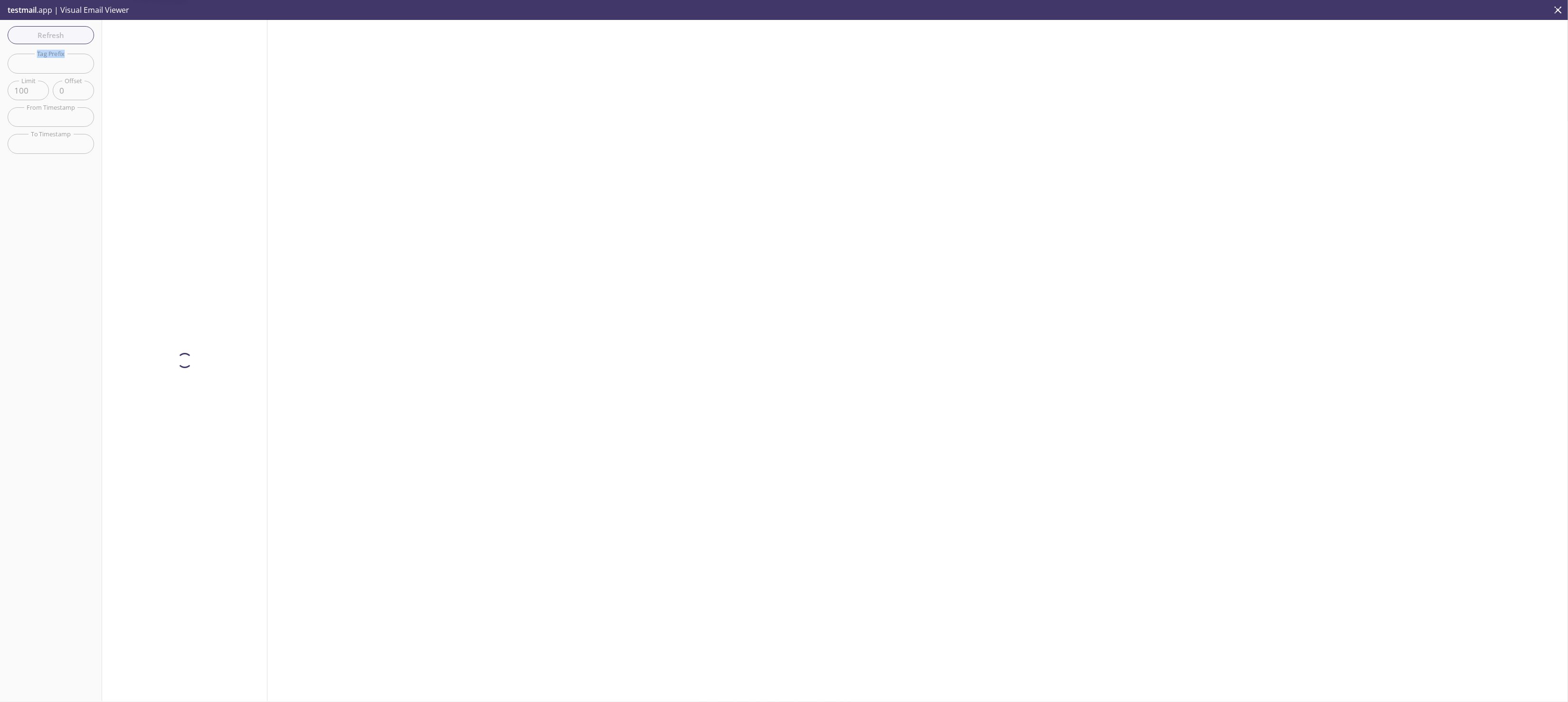
click at [55, 34] on div "Refresh Filters Tag Prefix Tag Prefix Limit 100 Limit Offset 0 Offset From Time…" at bounding box center [51, 361] width 102 height 681
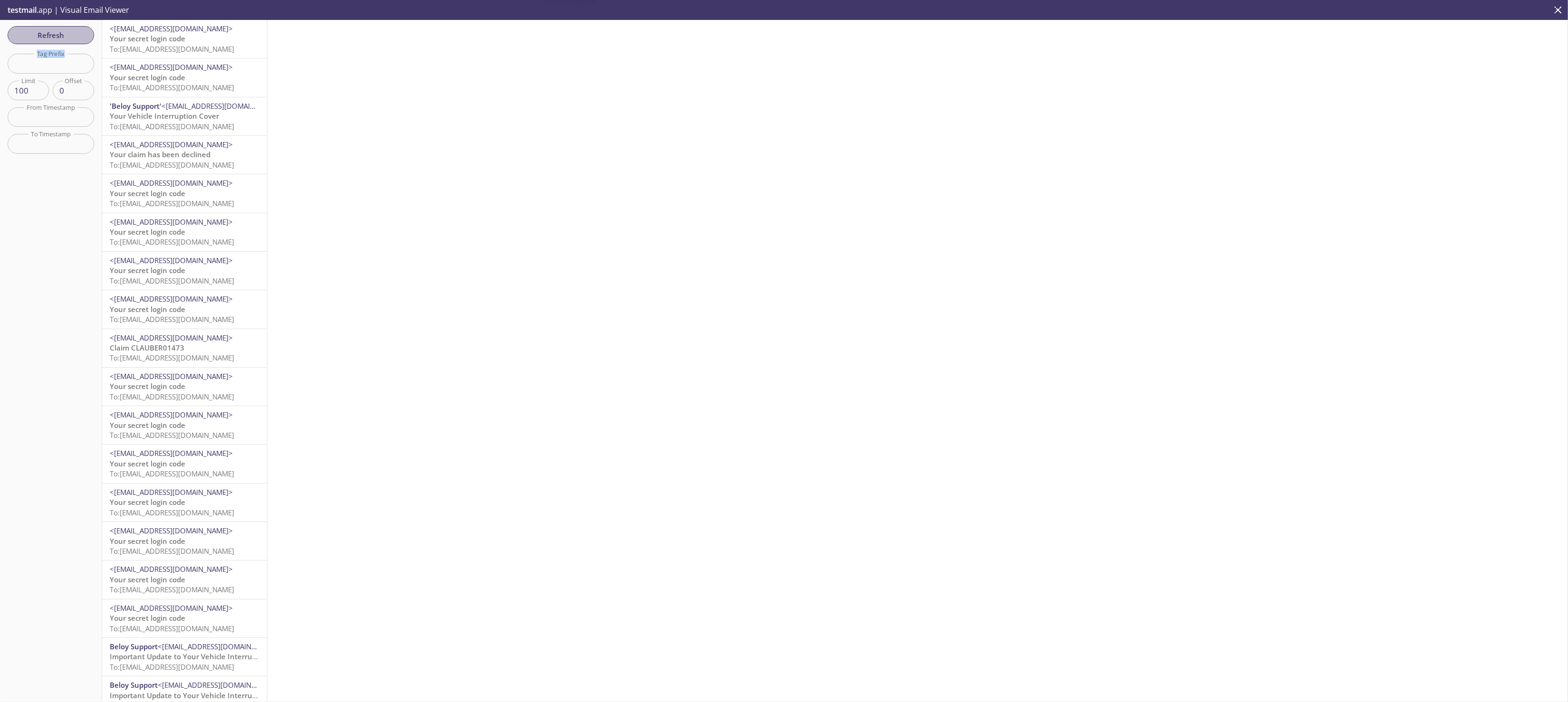
click at [55, 34] on span "Refresh" at bounding box center [50, 35] width 71 height 13
click at [55, 34] on div "Refresh Filters Tag Prefix Tag Prefix Limit 100 Limit Offset 0 Offset From Time…" at bounding box center [51, 361] width 102 height 681
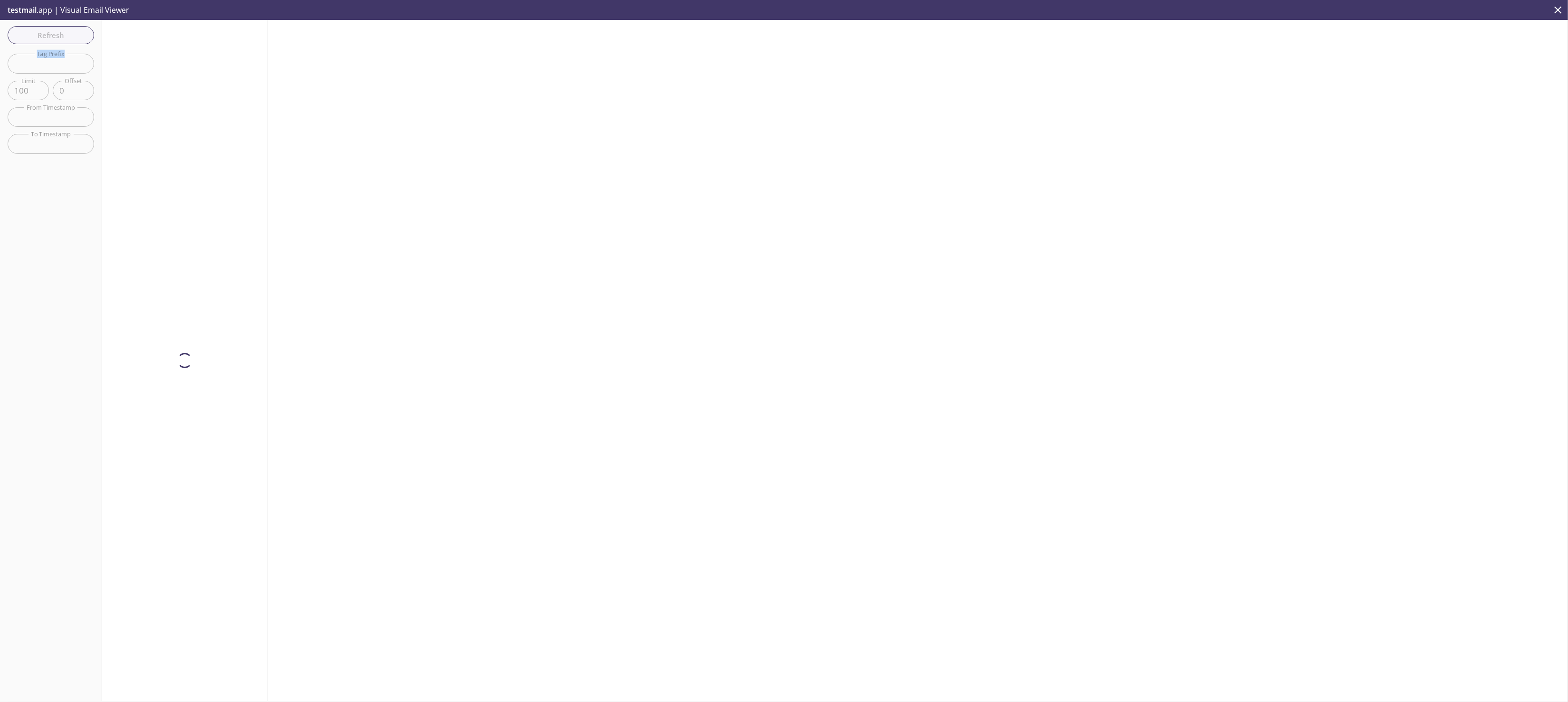
click at [55, 34] on span "Refresh" at bounding box center [50, 35] width 71 height 13
click at [55, 34] on div "Refresh Filters Tag Prefix Tag Prefix Limit 100 Limit Offset 0 Offset From Time…" at bounding box center [51, 361] width 102 height 681
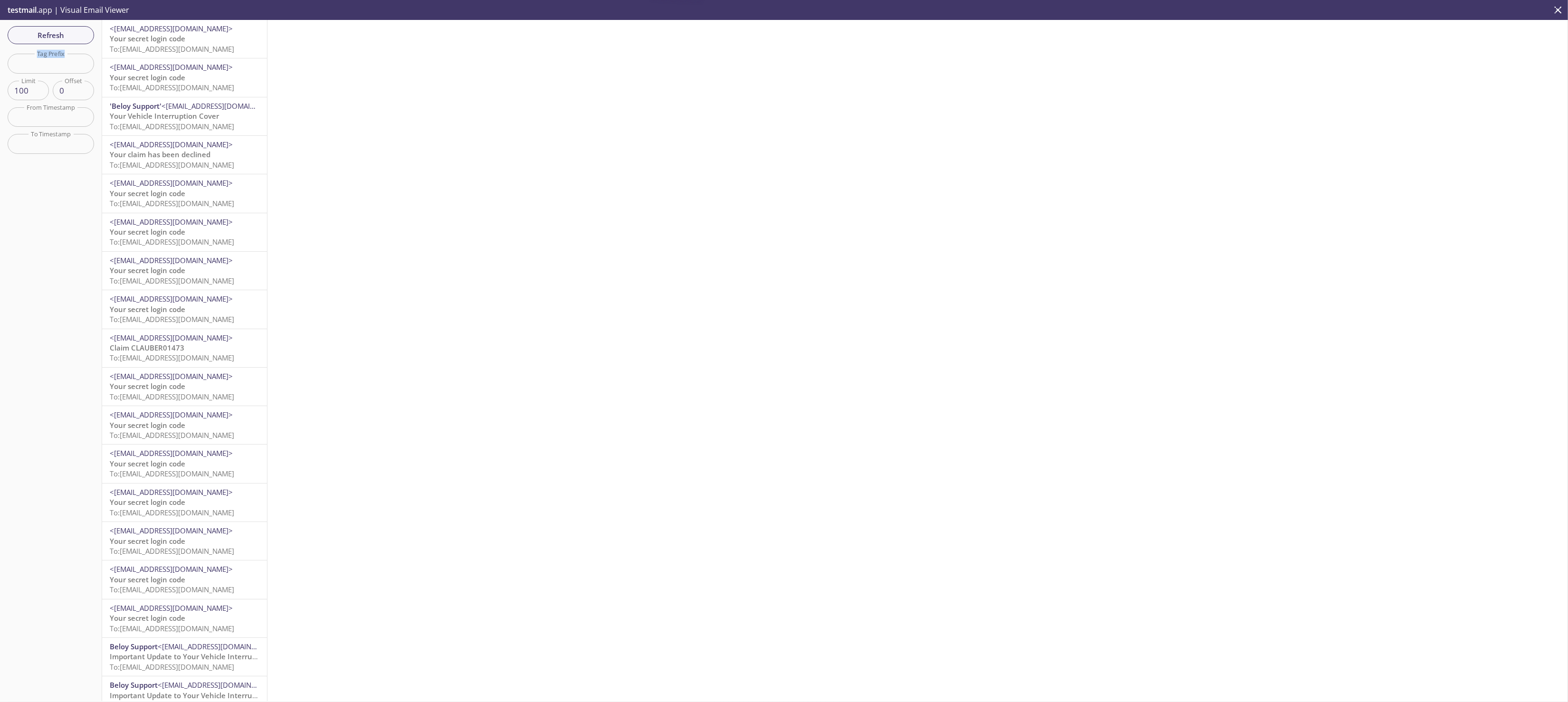
click at [55, 34] on div "Refresh Filters Tag Prefix Tag Prefix Limit 100 Limit Offset 0 Offset From Time…" at bounding box center [51, 361] width 102 height 681
click at [55, 34] on span "Refresh" at bounding box center [50, 35] width 71 height 13
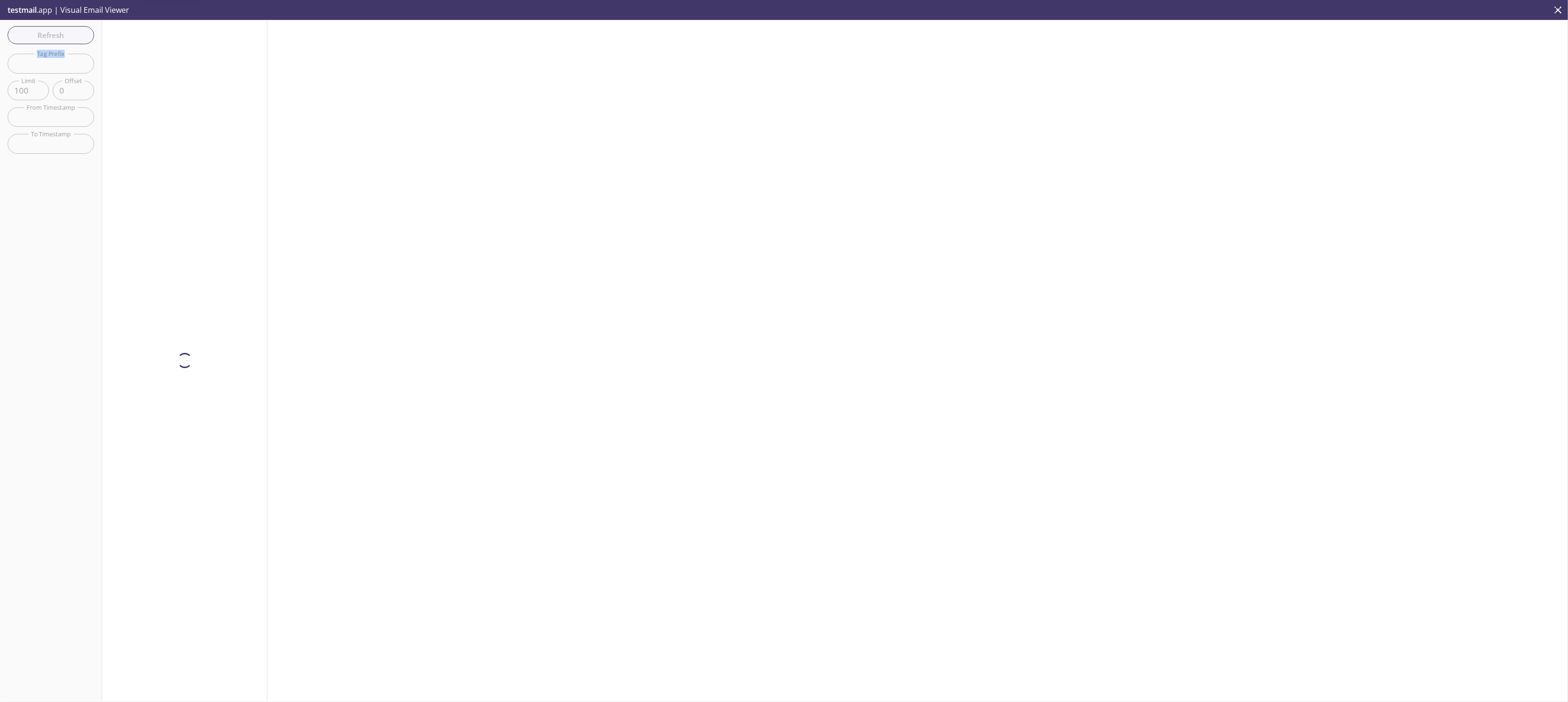
click at [55, 34] on div "Refresh Filters Tag Prefix Tag Prefix Limit 100 Limit Offset 0 Offset From Time…" at bounding box center [51, 361] width 102 height 681
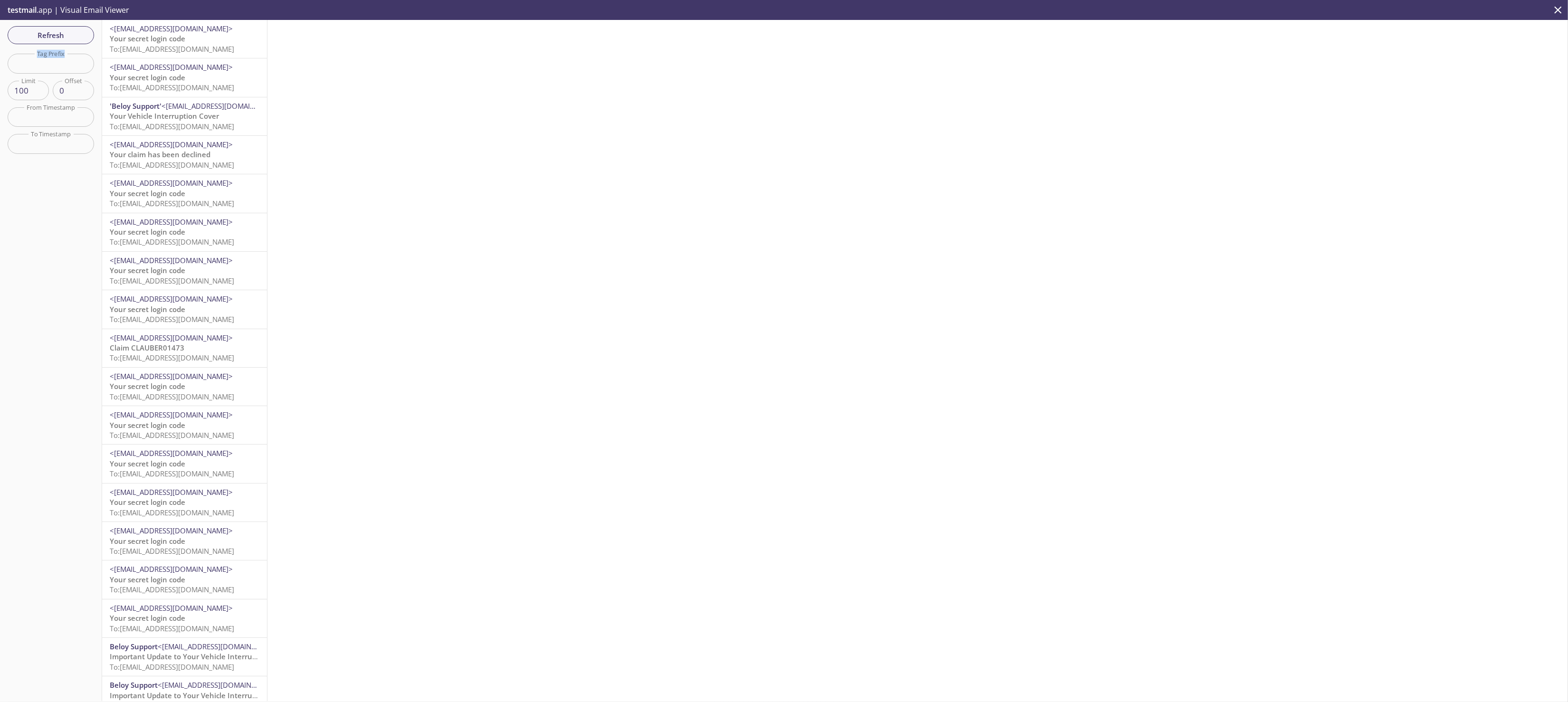
click at [161, 117] on span "Your Vehicle Interruption Cover" at bounding box center [164, 116] width 109 height 10
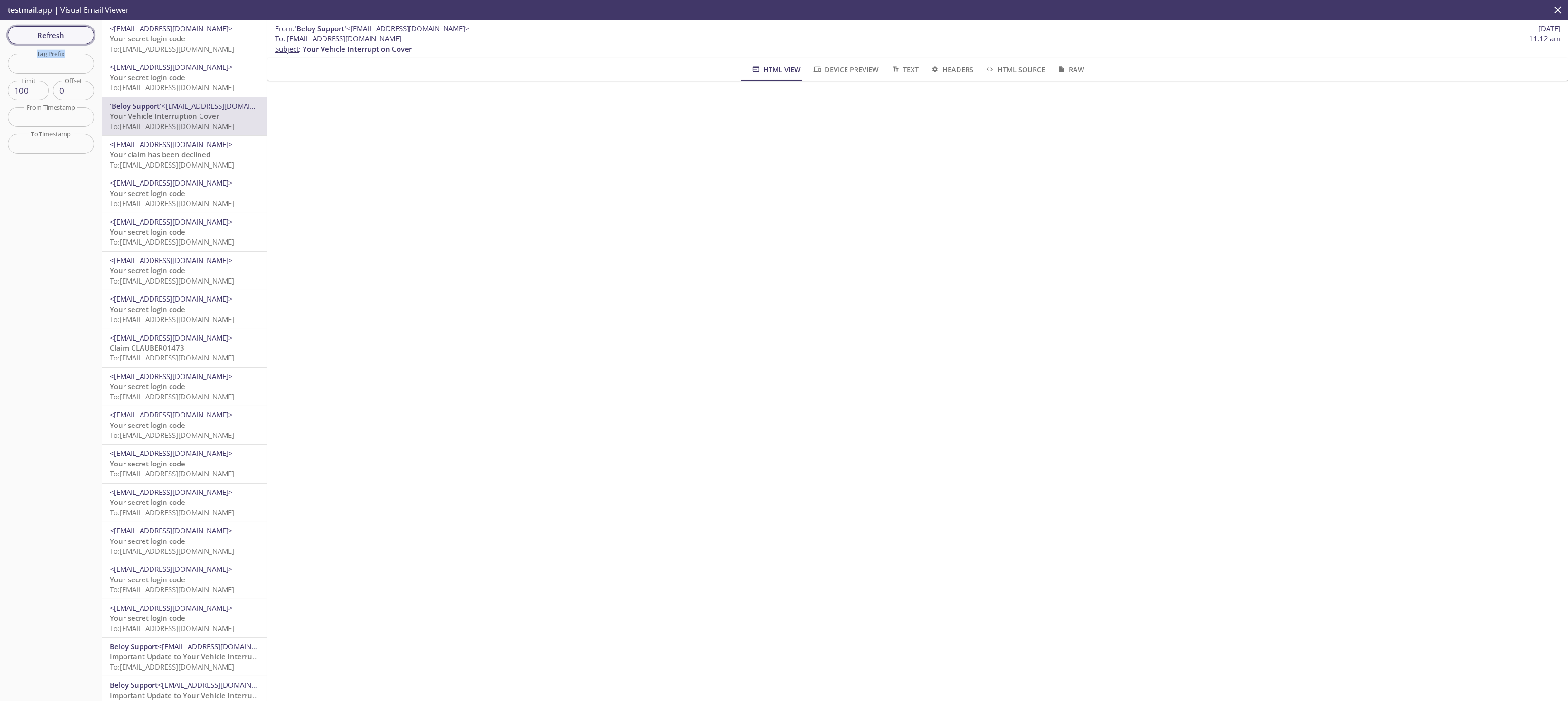
click at [49, 40] on span "Refresh" at bounding box center [50, 35] width 71 height 13
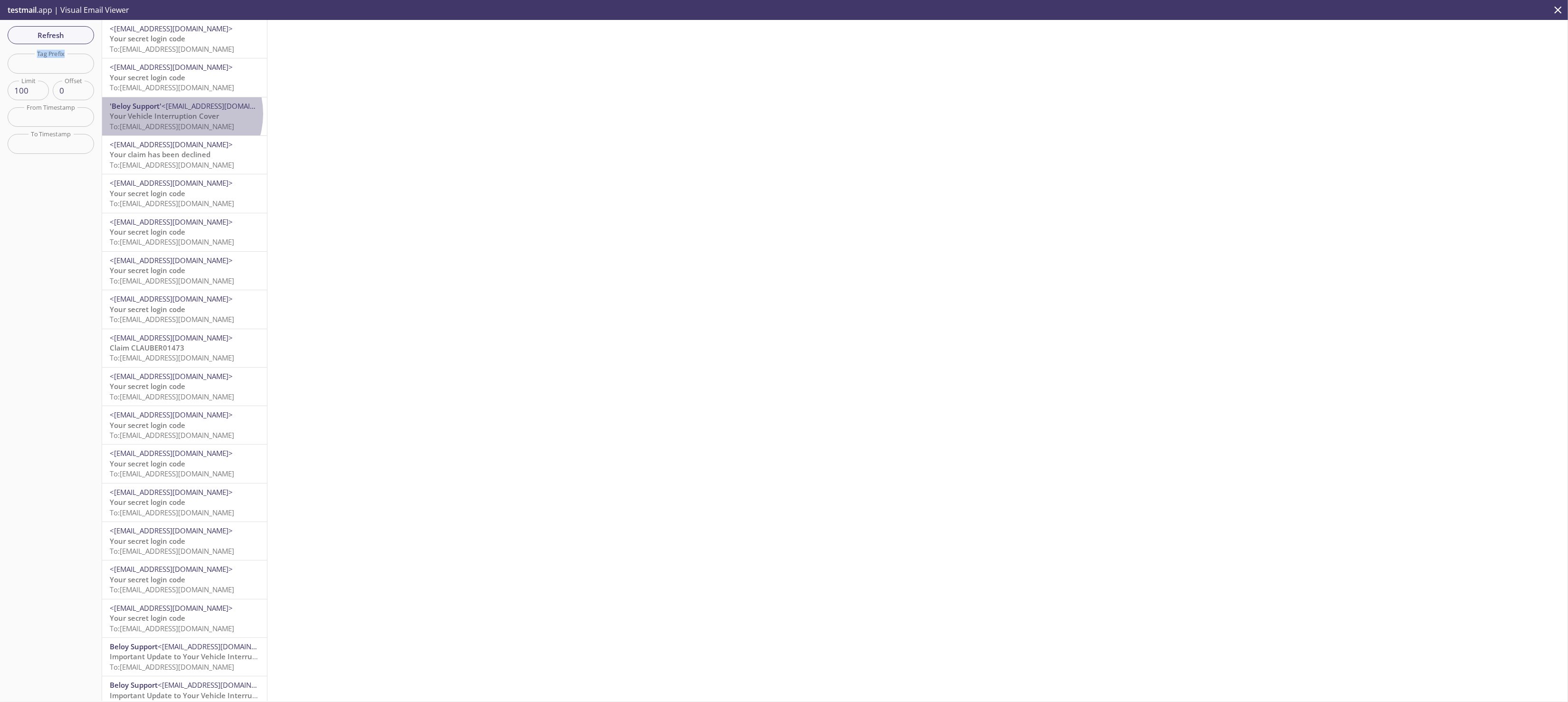
click at [181, 114] on span "Your Vehicle Interruption Cover" at bounding box center [164, 116] width 109 height 10
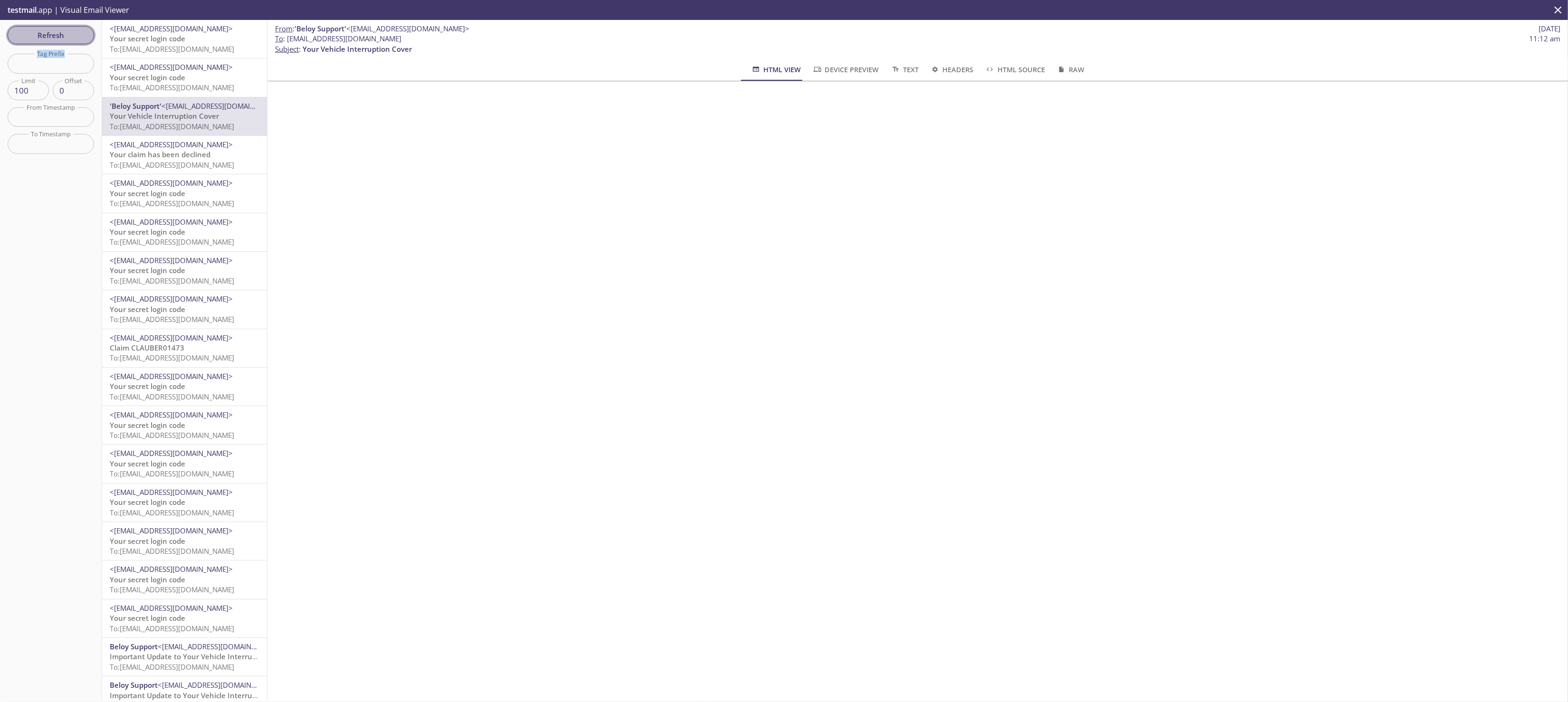
click at [61, 37] on span "Refresh" at bounding box center [50, 35] width 71 height 13
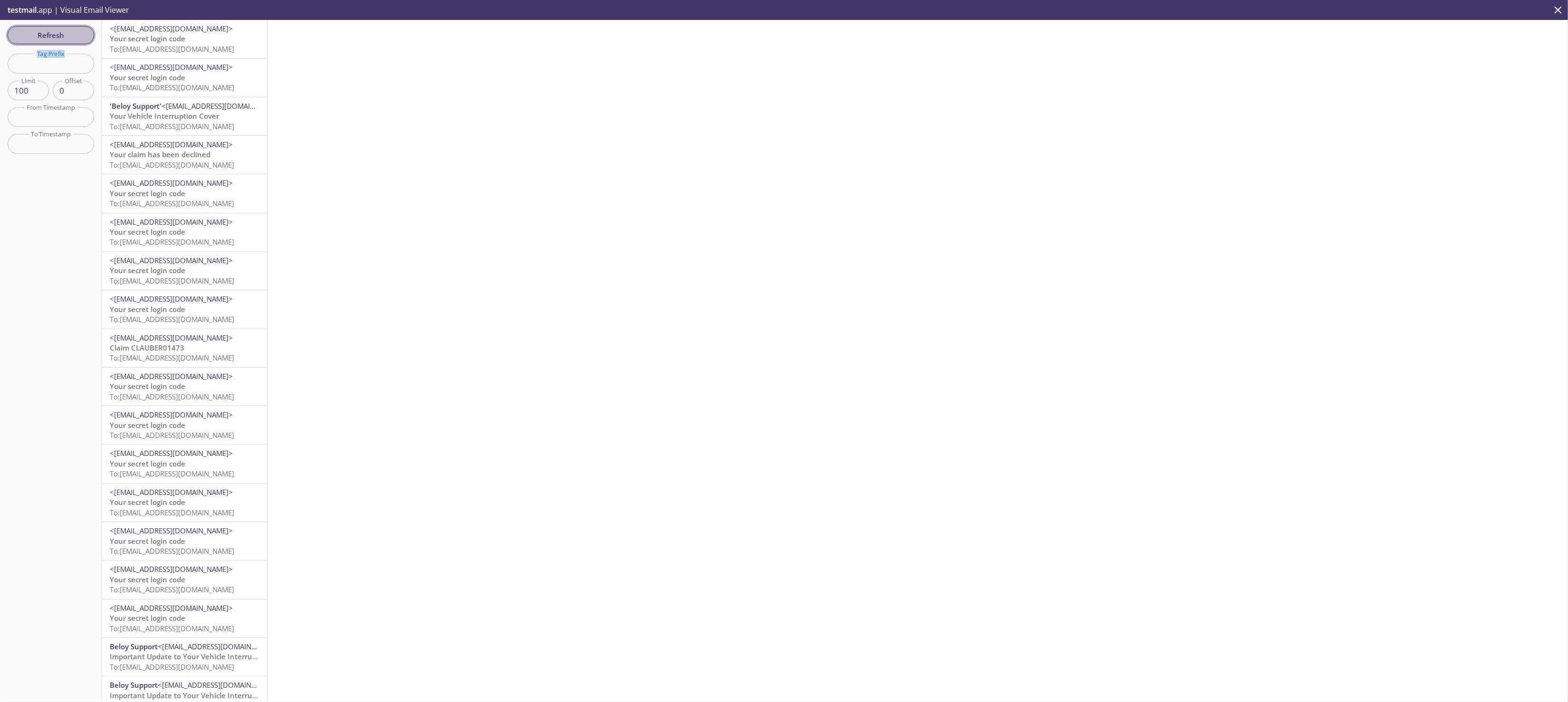
click at [48, 32] on span "Refresh" at bounding box center [50, 35] width 71 height 13
click at [158, 114] on span "Your Vehicle Interruption Cover" at bounding box center [164, 116] width 109 height 10
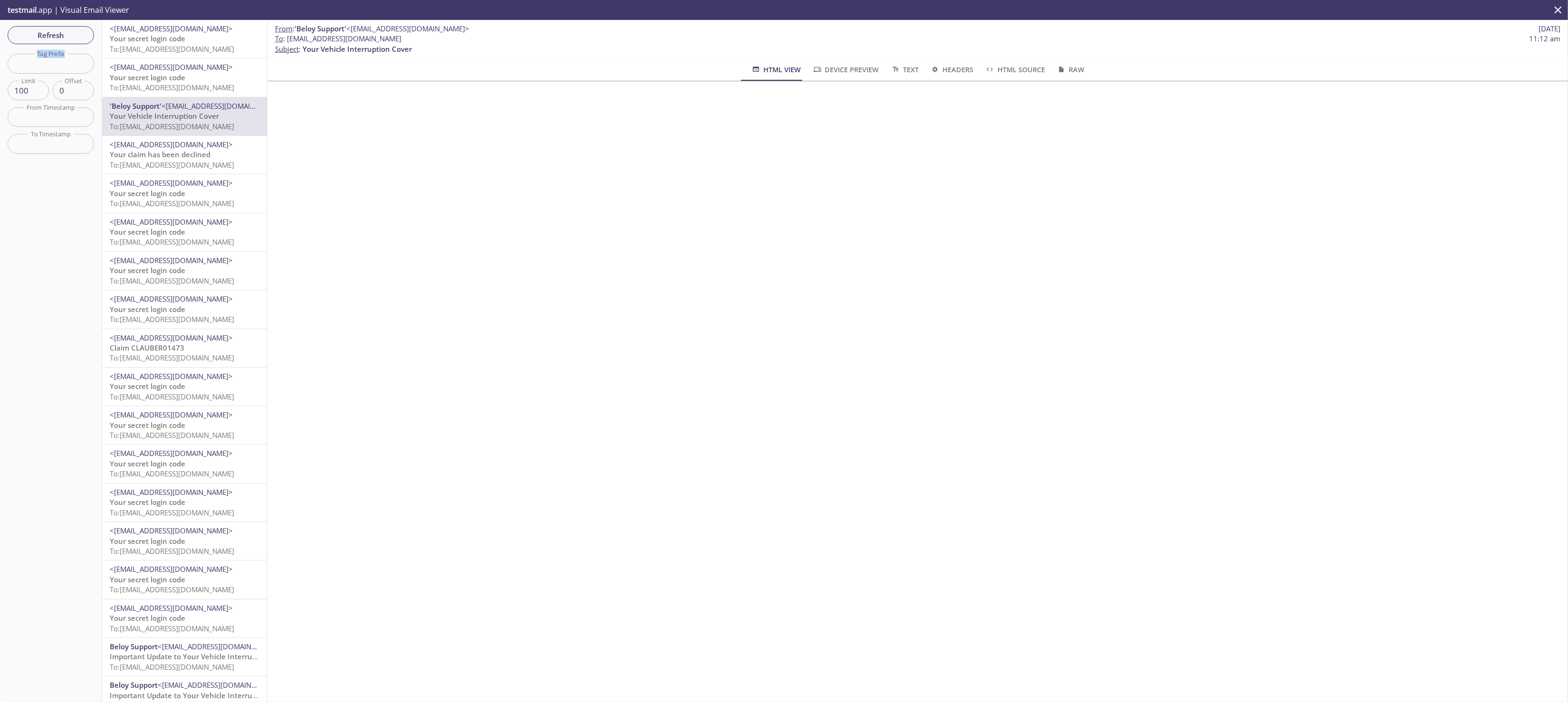
drag, startPoint x: 286, startPoint y: 38, endPoint x: 483, endPoint y: 38, distance: 197.0
click at [483, 38] on span "To : [EMAIL_ADDRESS][DOMAIN_NAME] 11:12 am" at bounding box center [917, 38] width 1286 height 10
copy span "[EMAIL_ADDRESS][DOMAIN_NAME]"
click at [75, 34] on span "Refresh" at bounding box center [50, 35] width 71 height 13
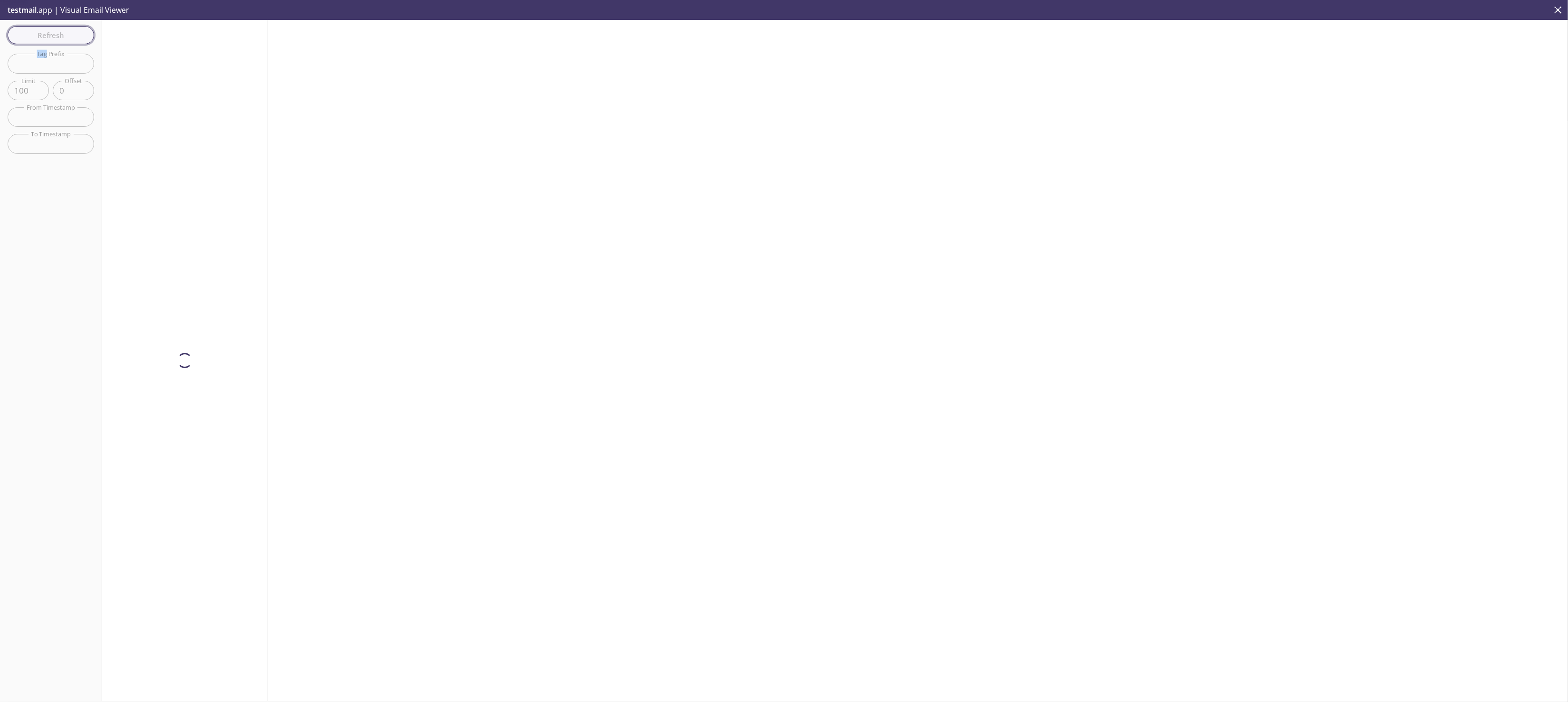
click at [75, 34] on div "Refresh Filters Tag Prefix Tag Prefix Limit 100 Limit Offset 0 Offset From Time…" at bounding box center [51, 361] width 102 height 681
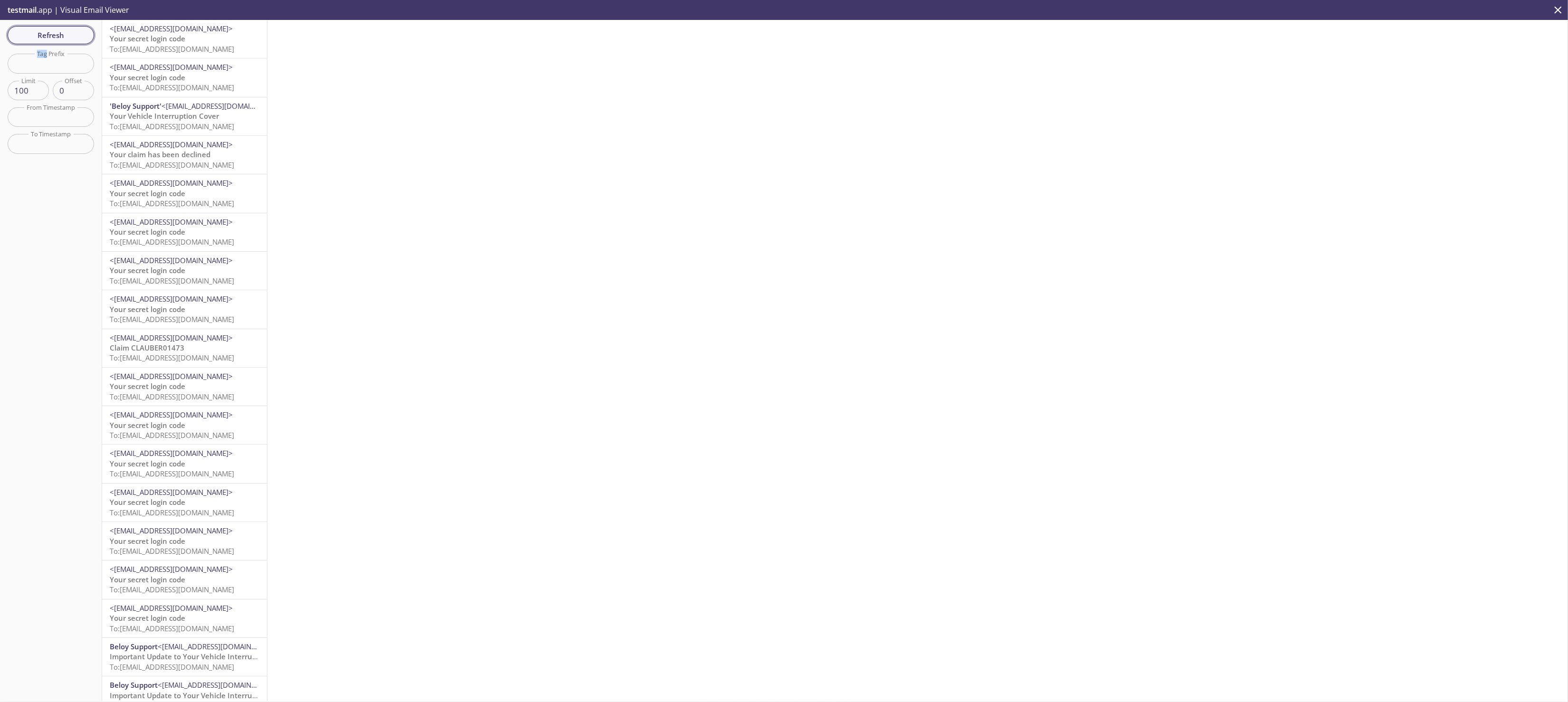
click at [20, 36] on span "Refresh" at bounding box center [50, 35] width 71 height 13
click at [29, 36] on span "Refresh" at bounding box center [50, 35] width 71 height 13
click at [189, 120] on span "Your Vehicle Interruption Cover" at bounding box center [164, 116] width 109 height 10
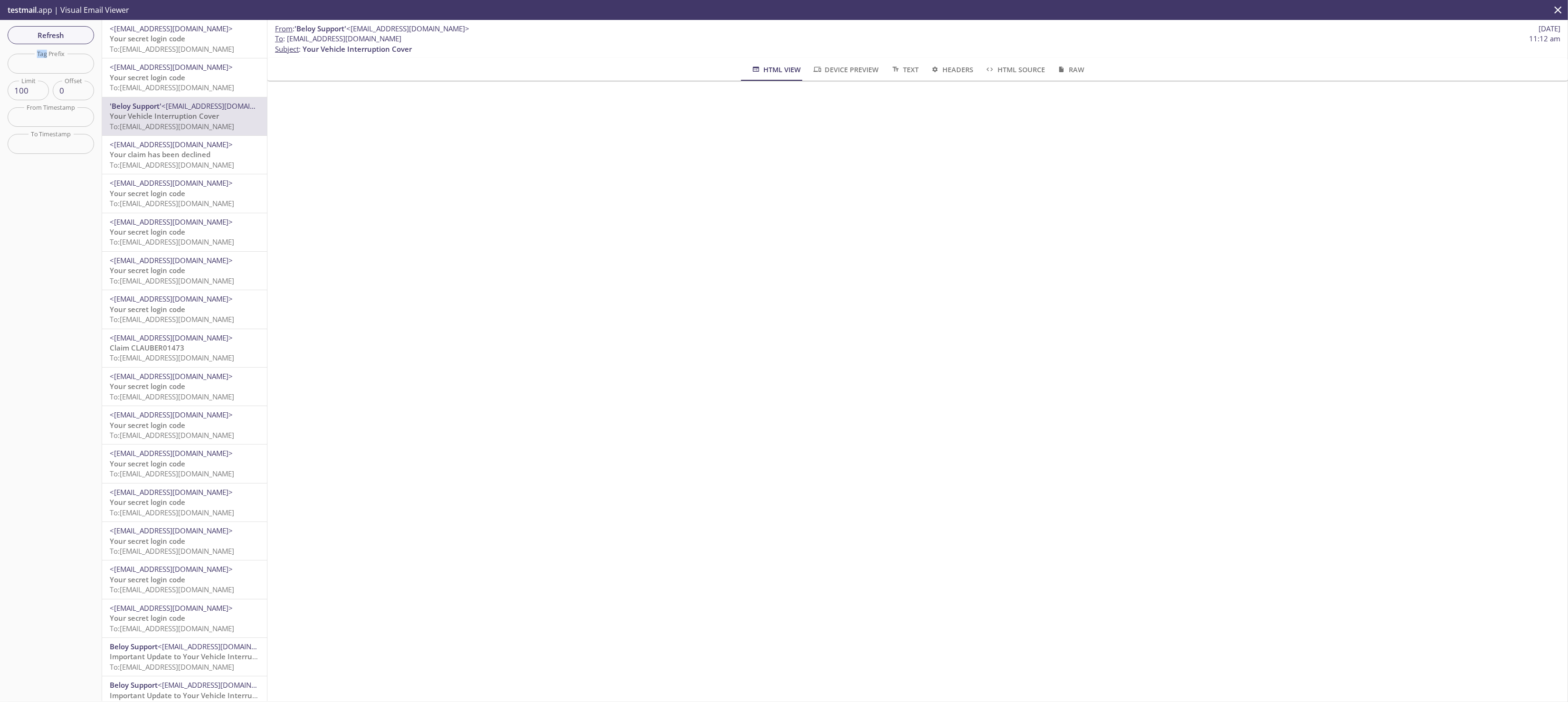
click at [156, 51] on span "To: [EMAIL_ADDRESS][DOMAIN_NAME]" at bounding box center [172, 49] width 125 height 10
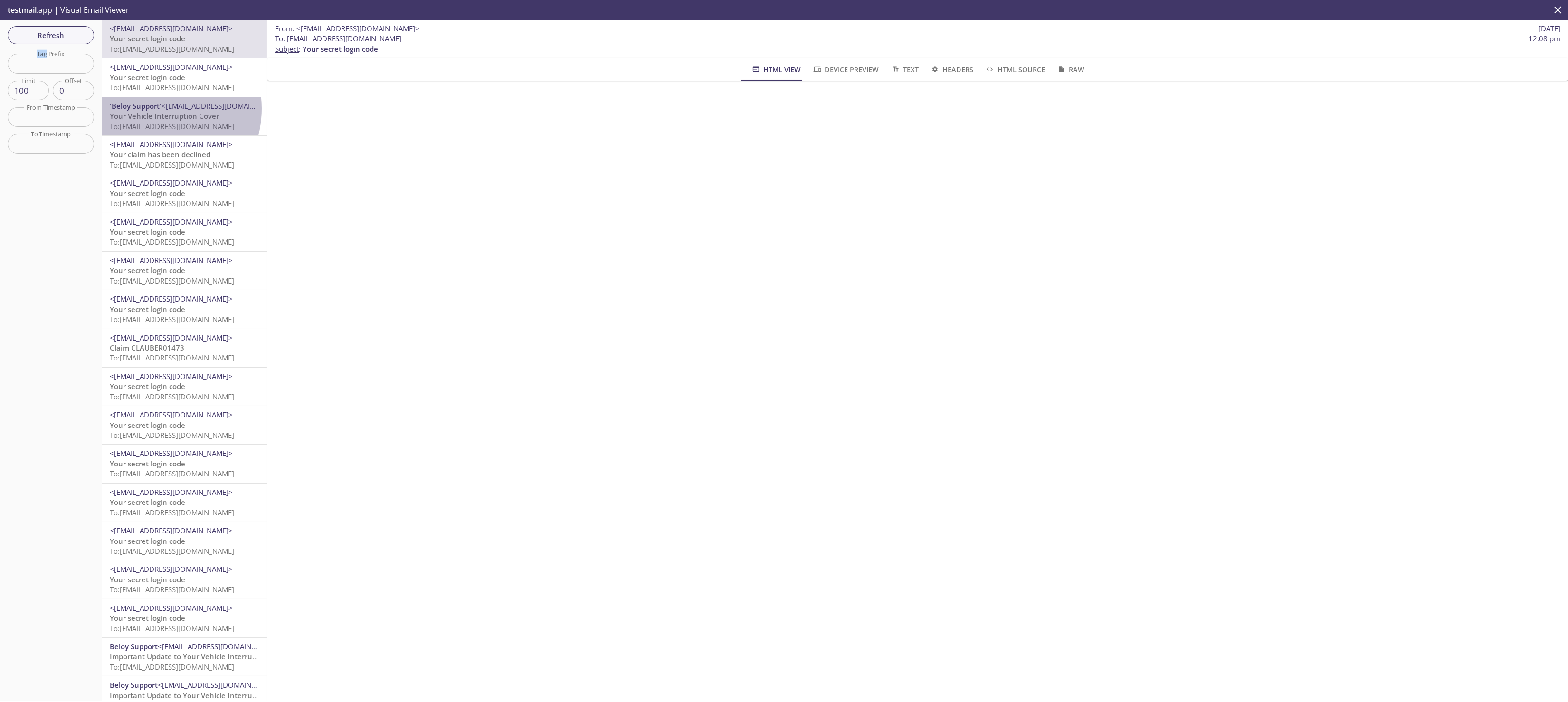
click at [153, 109] on span "'Beloy Support'" at bounding box center [135, 105] width 52 height 10
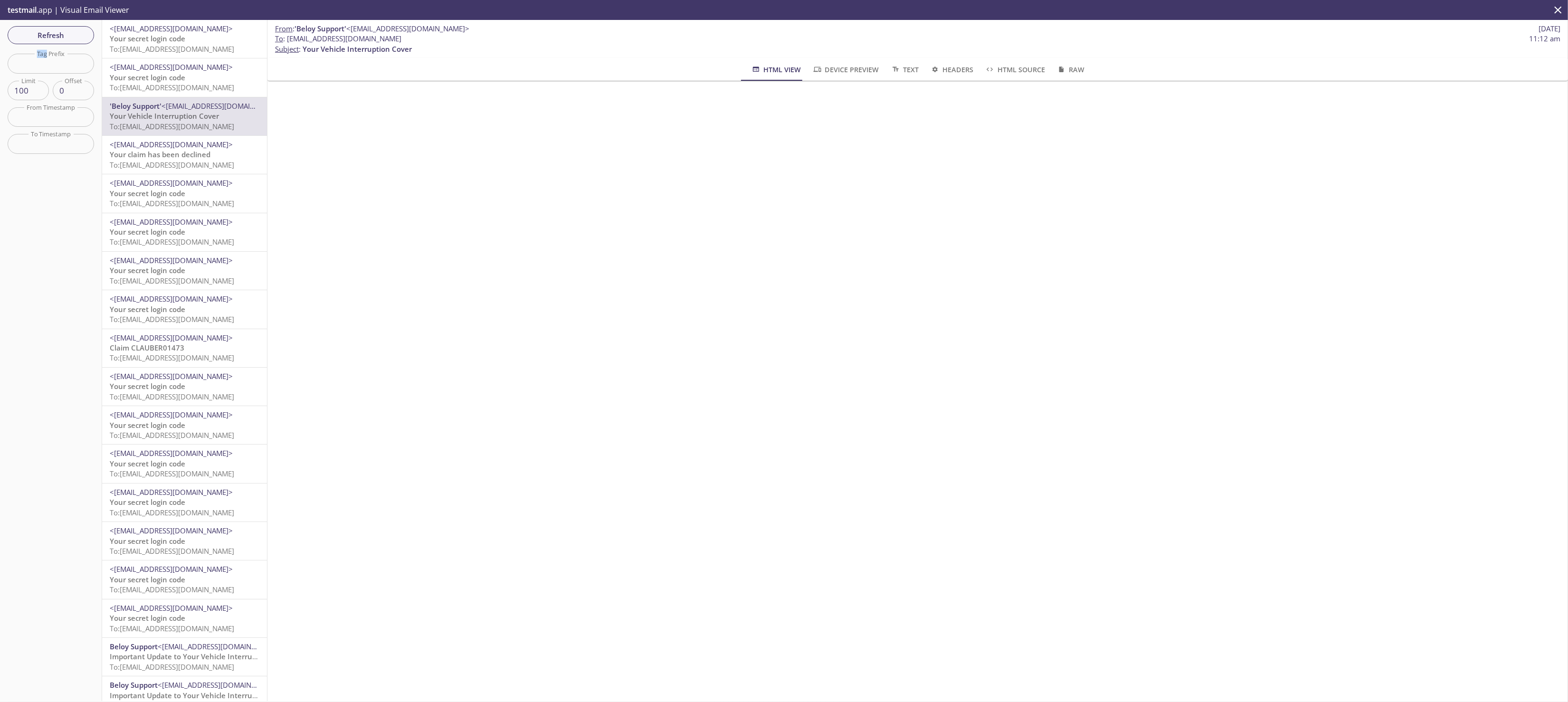
click at [164, 43] on span "Your secret login code" at bounding box center [147, 38] width 75 height 10
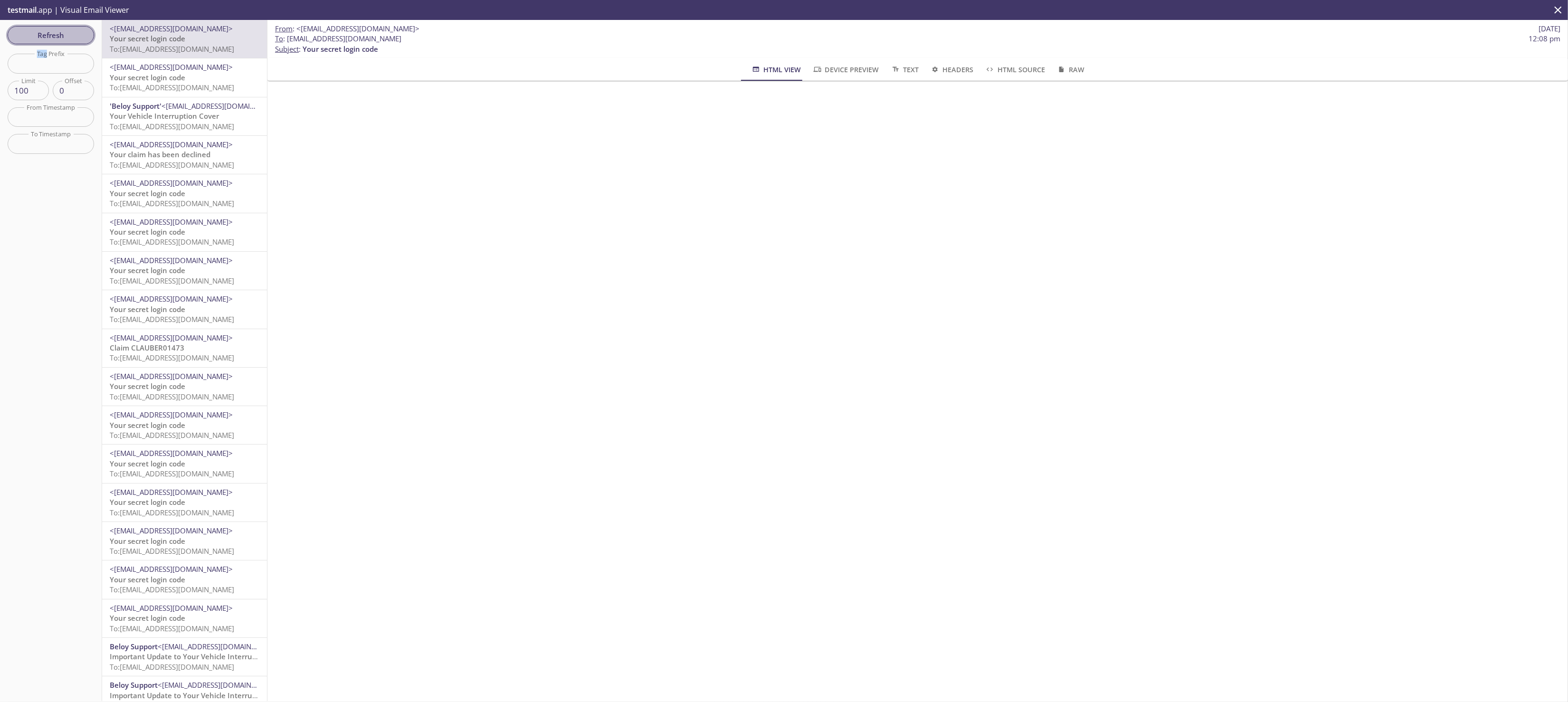
click at [59, 38] on span "Refresh" at bounding box center [50, 35] width 71 height 13
